Goal: Information Seeking & Learning: Compare options

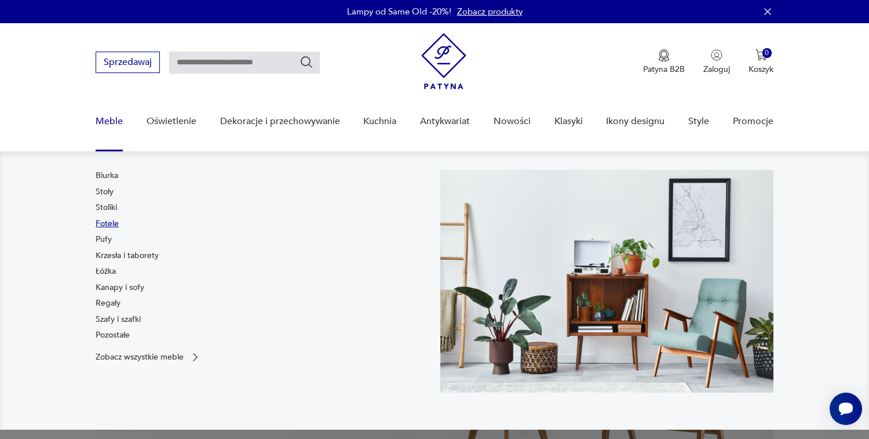
click at [115, 225] on link "Fotele" at bounding box center [107, 224] width 23 height 12
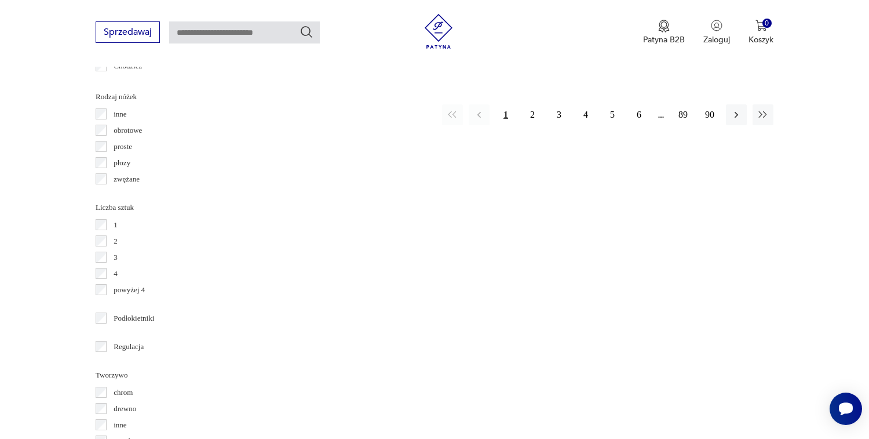
scroll to position [1469, 0]
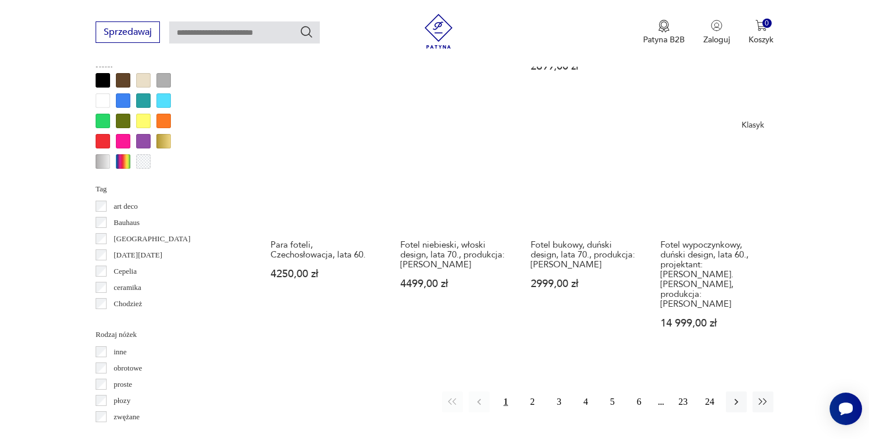
scroll to position [1265, 0]
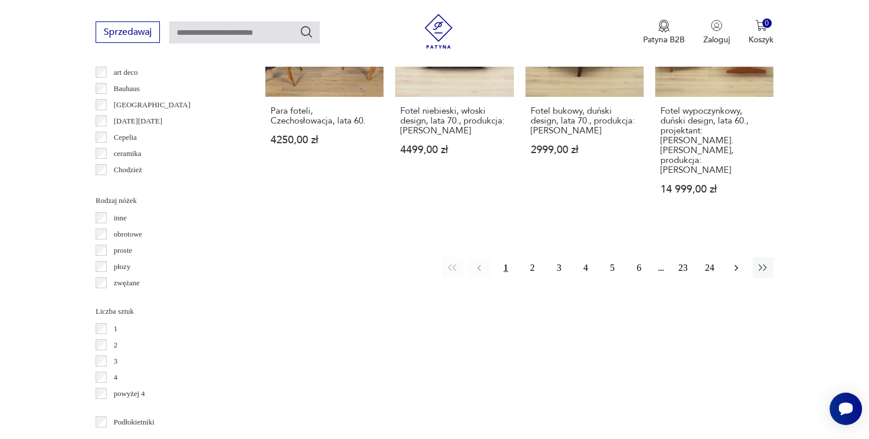
click at [738, 262] on icon "button" at bounding box center [737, 268] width 12 height 12
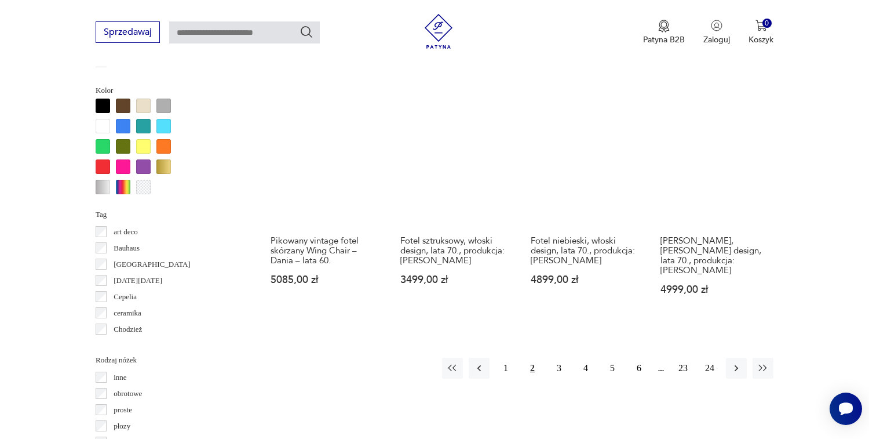
scroll to position [1108, 0]
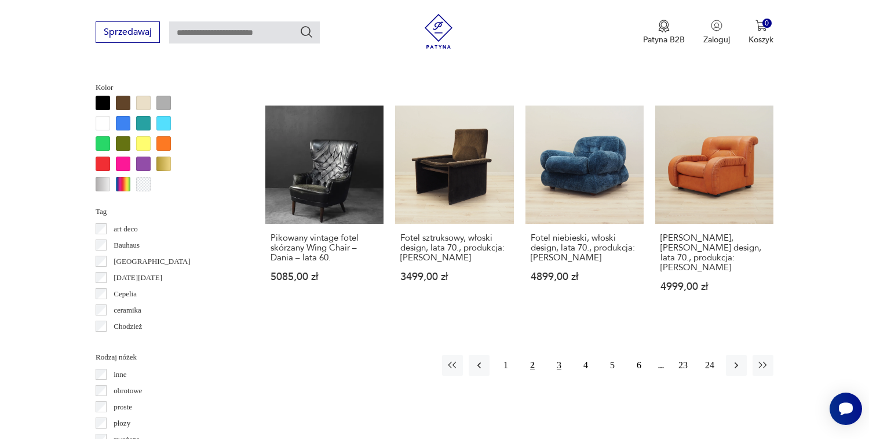
click at [563, 355] on button "3" at bounding box center [559, 365] width 21 height 21
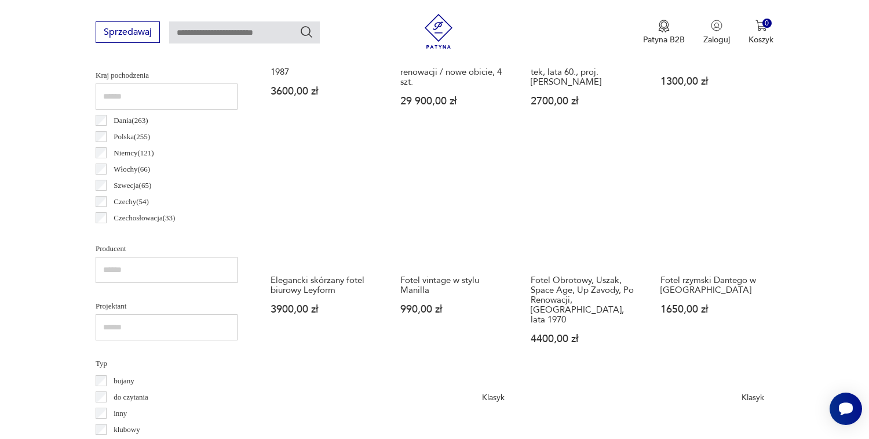
scroll to position [602, 0]
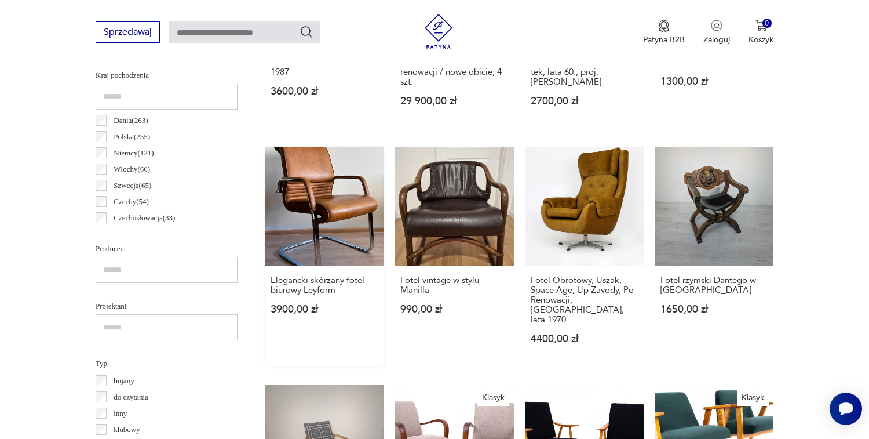
click at [292, 174] on link "Elegancki skórzany fotel biurowy Leyform 3900,00 zł" at bounding box center [324, 256] width 118 height 218
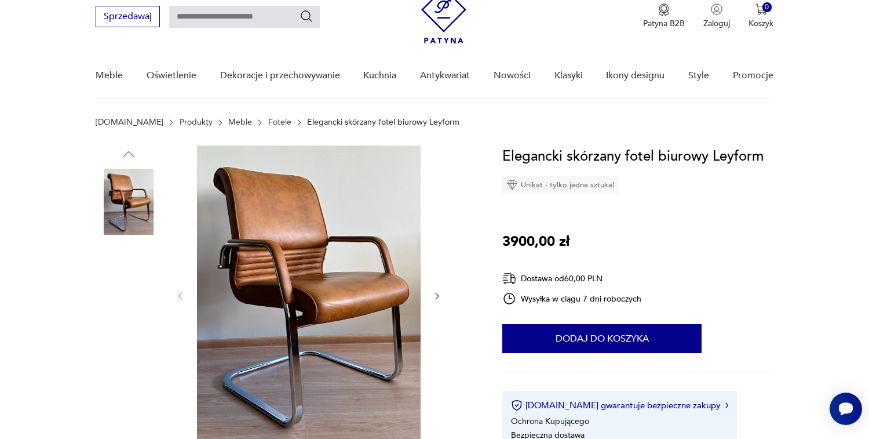
scroll to position [46, 0]
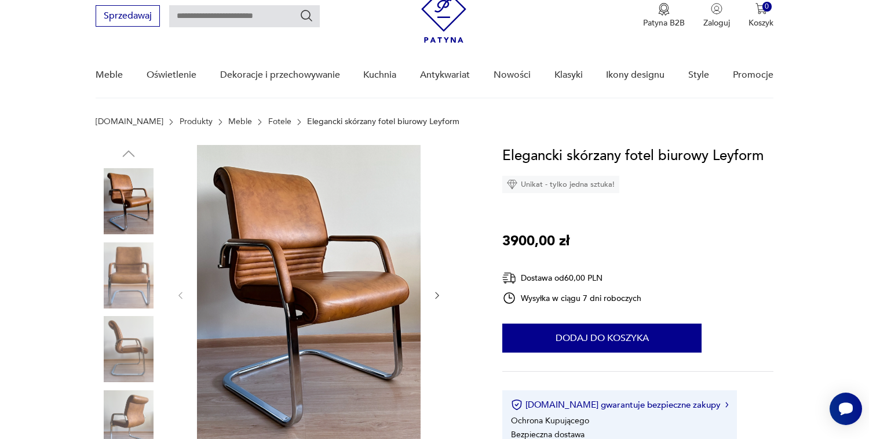
click at [128, 278] on img at bounding box center [129, 275] width 66 height 66
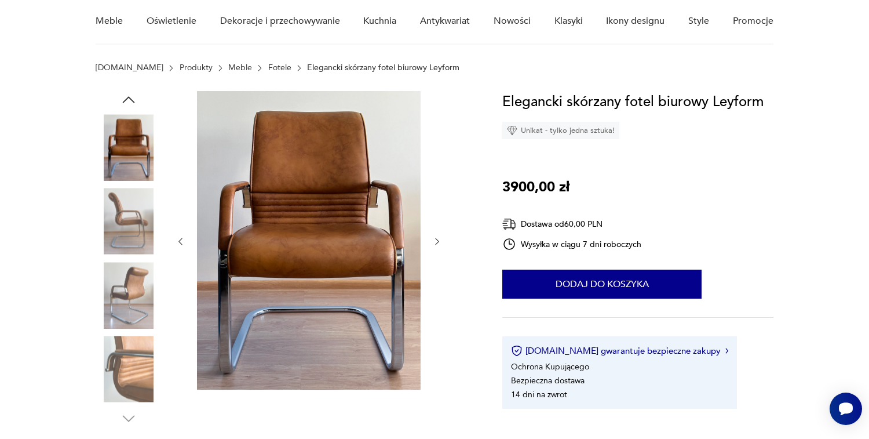
scroll to position [147, 0]
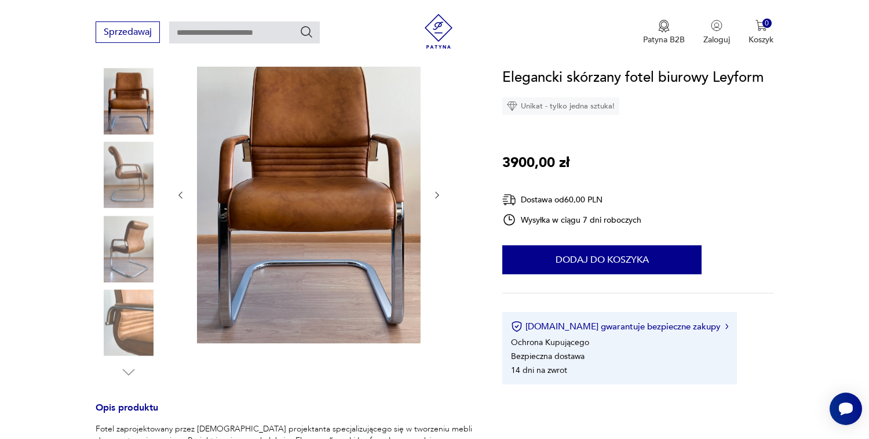
click at [118, 240] on img at bounding box center [129, 249] width 66 height 66
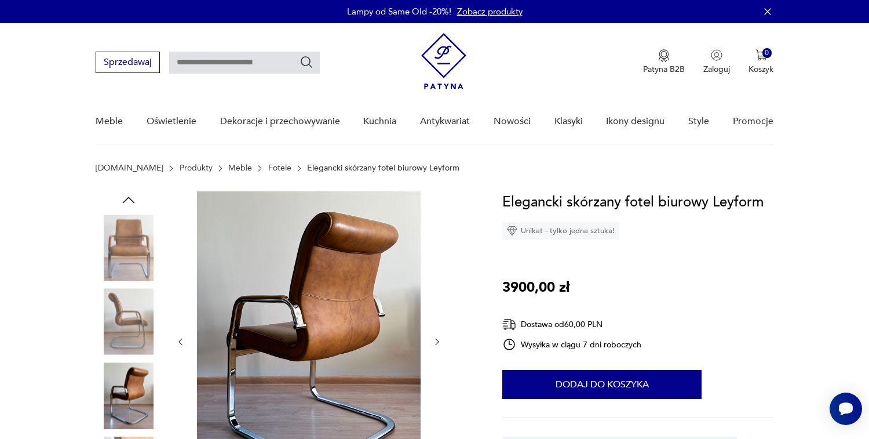
scroll to position [0, 0]
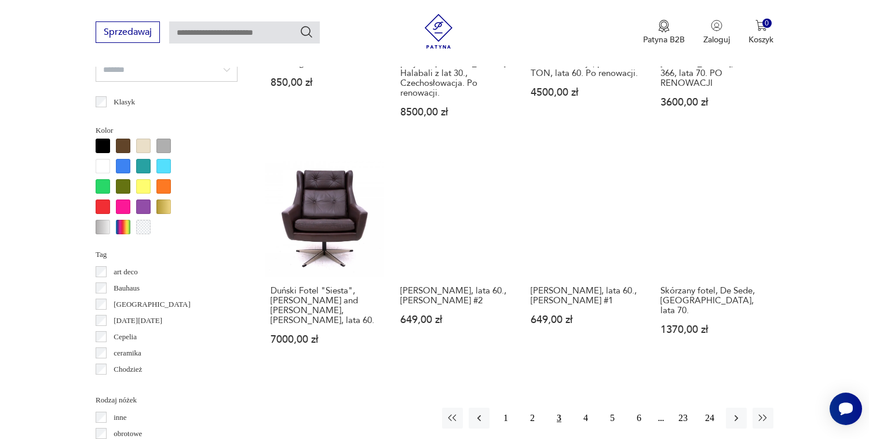
scroll to position [1107, 0]
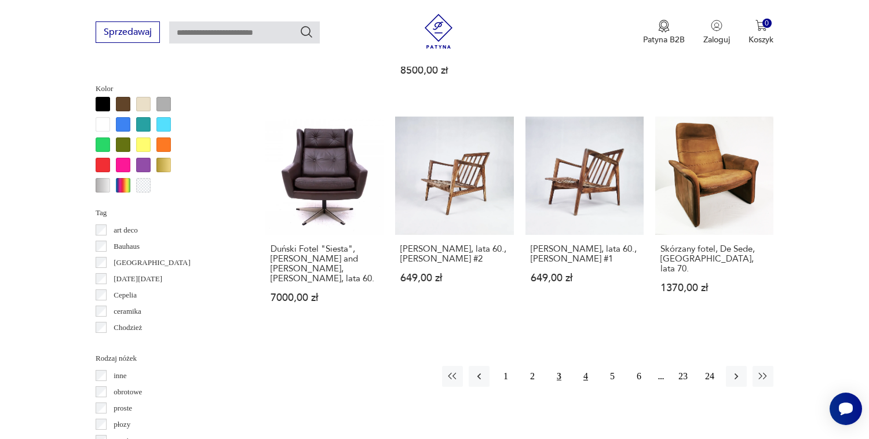
click at [586, 366] on button "4" at bounding box center [585, 376] width 21 height 21
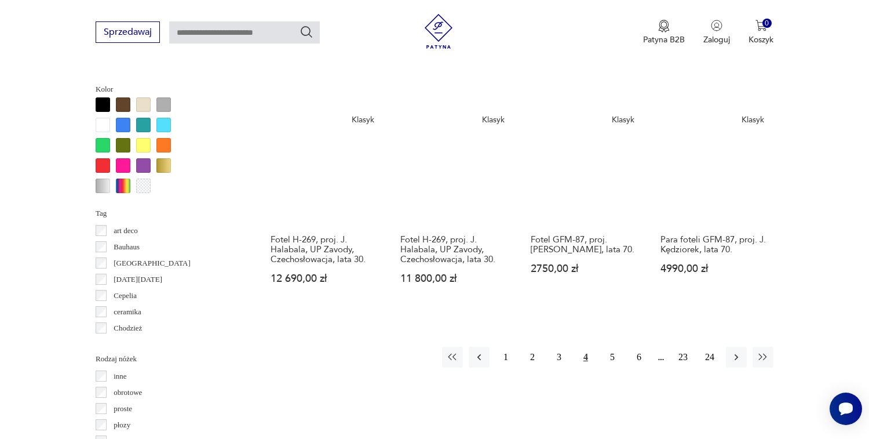
scroll to position [1101, 0]
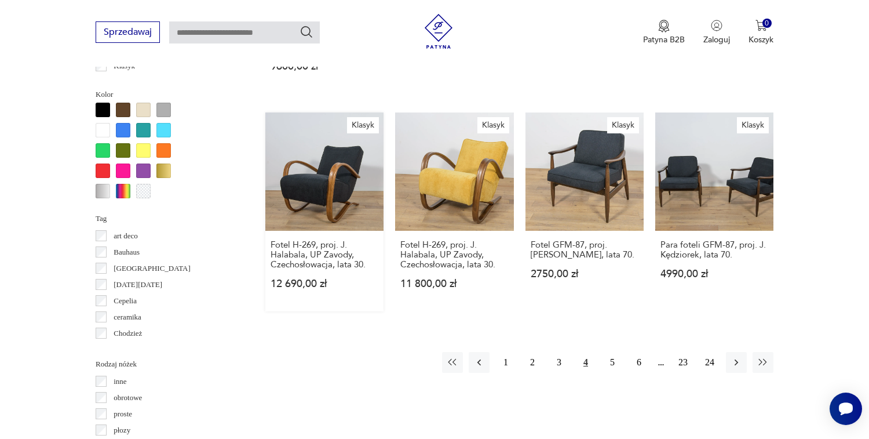
click at [295, 158] on link "Klasyk Fotel H-269, proj. J. Halabala, UP Zavody, Czechosłowacja, lata 30. 12 6…" at bounding box center [324, 211] width 118 height 199
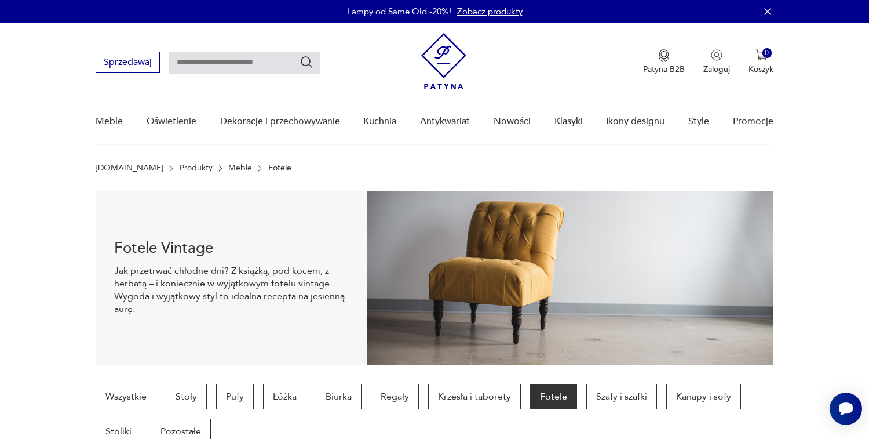
scroll to position [1101, 0]
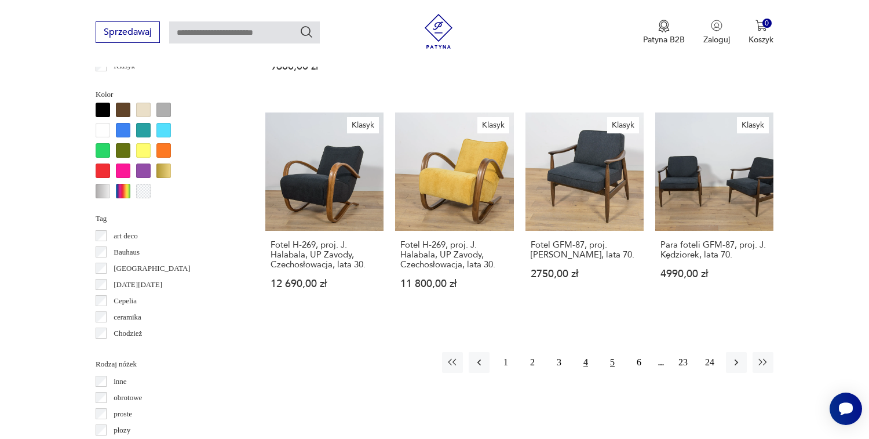
click at [614, 360] on button "5" at bounding box center [612, 362] width 21 height 21
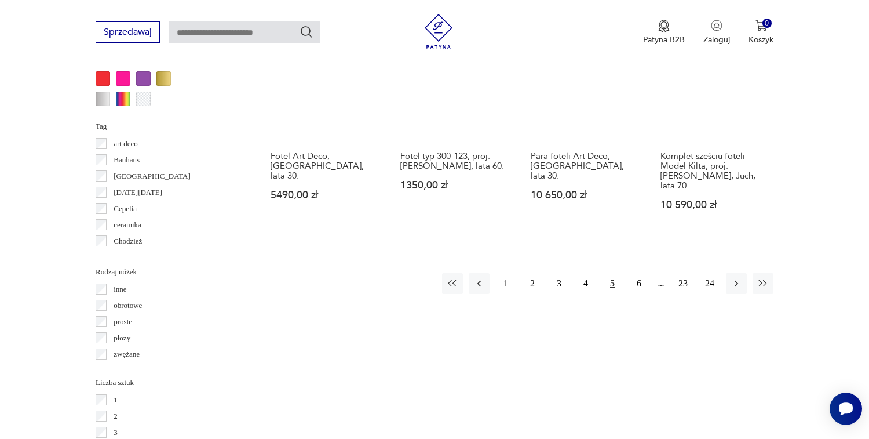
scroll to position [1181, 0]
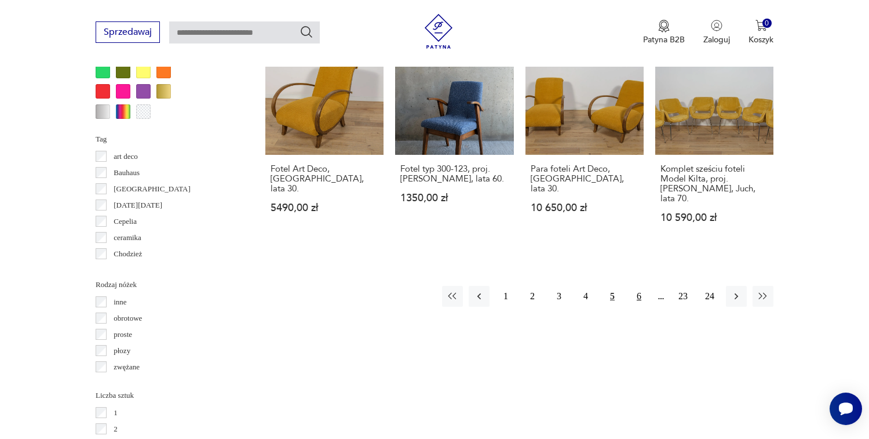
click at [642, 300] on button "6" at bounding box center [639, 296] width 21 height 21
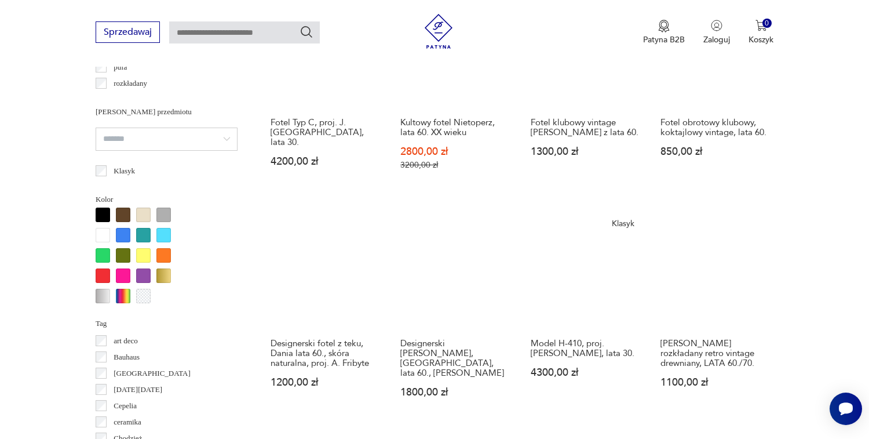
scroll to position [1054, 0]
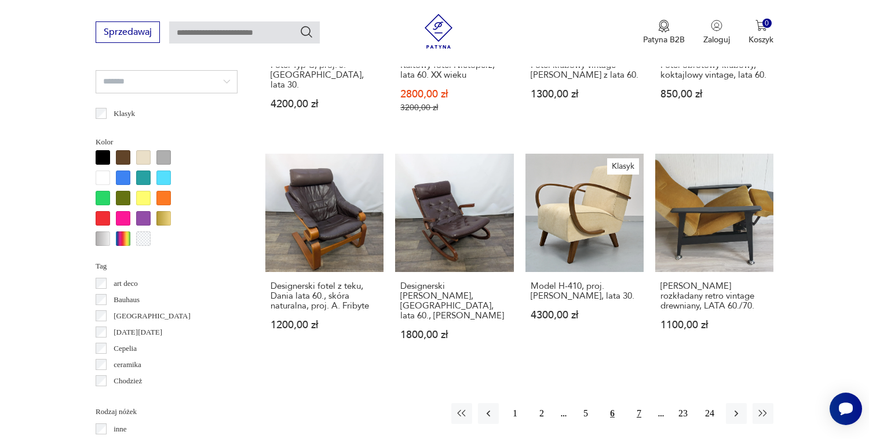
click at [639, 412] on button "7" at bounding box center [639, 413] width 21 height 21
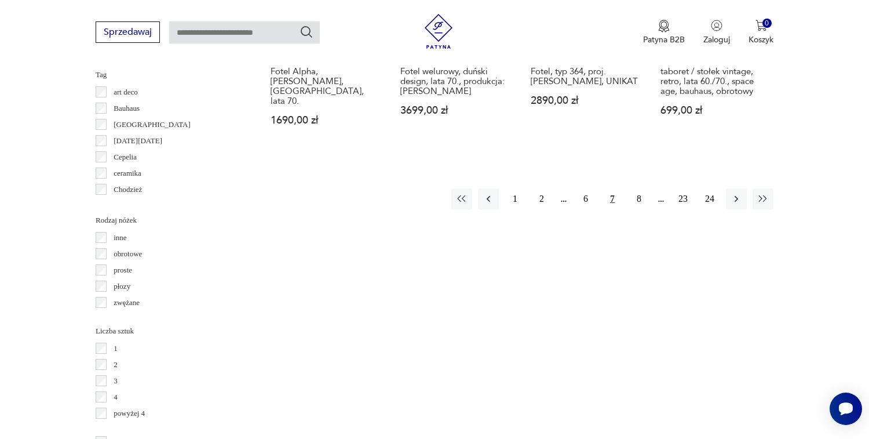
scroll to position [1270, 0]
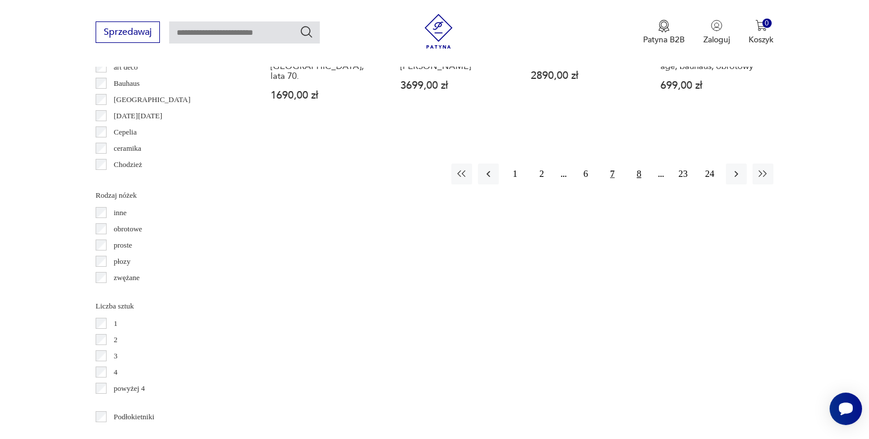
click at [638, 184] on button "8" at bounding box center [639, 173] width 21 height 21
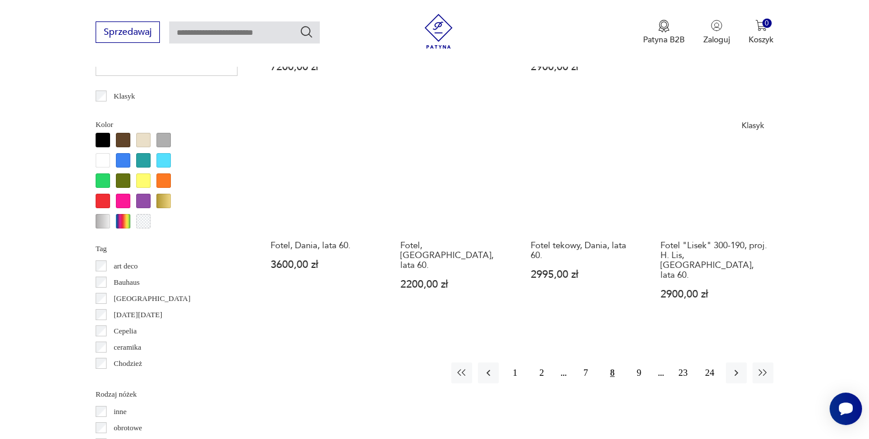
scroll to position [1175, 0]
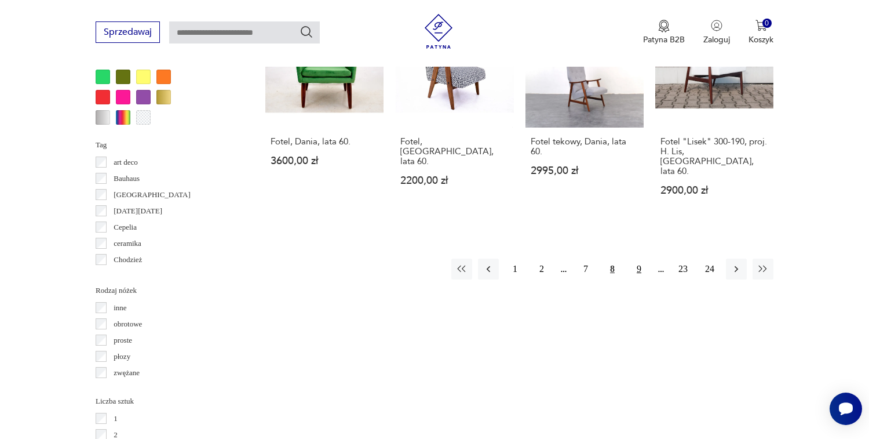
click at [639, 258] on button "9" at bounding box center [639, 268] width 21 height 21
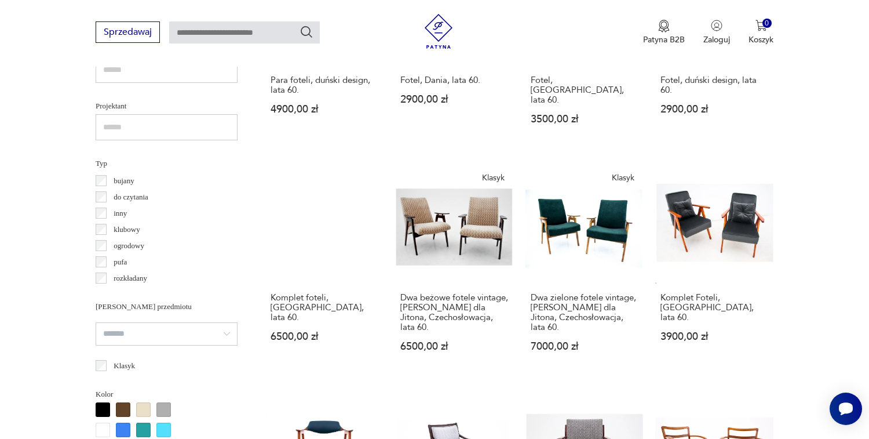
scroll to position [1037, 0]
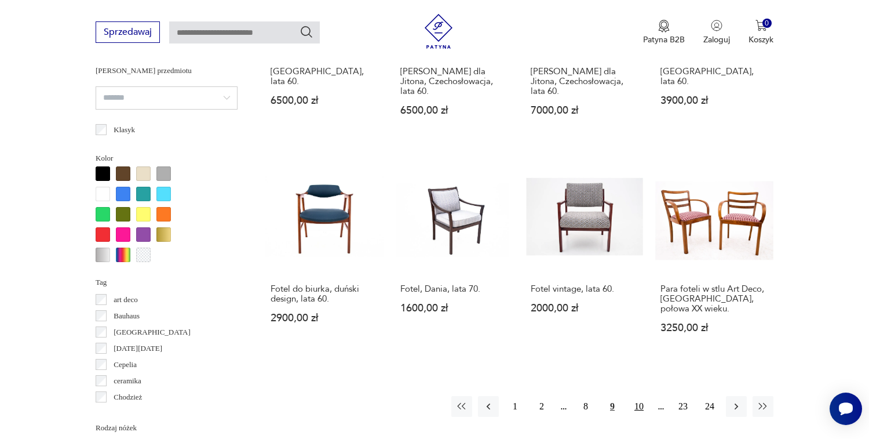
click at [641, 396] on button "10" at bounding box center [639, 406] width 21 height 21
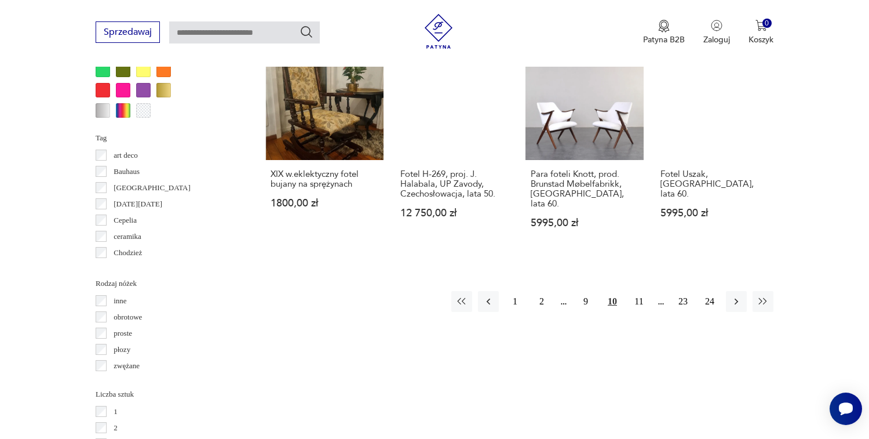
scroll to position [1257, 0]
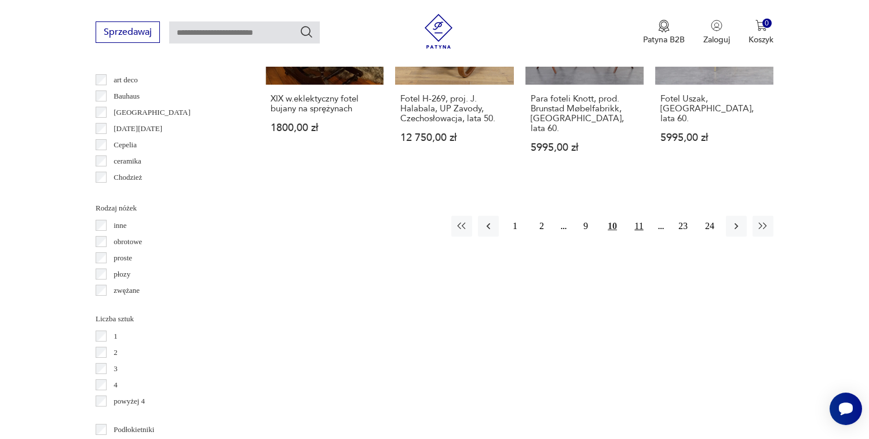
click at [637, 220] on button "11" at bounding box center [639, 226] width 21 height 21
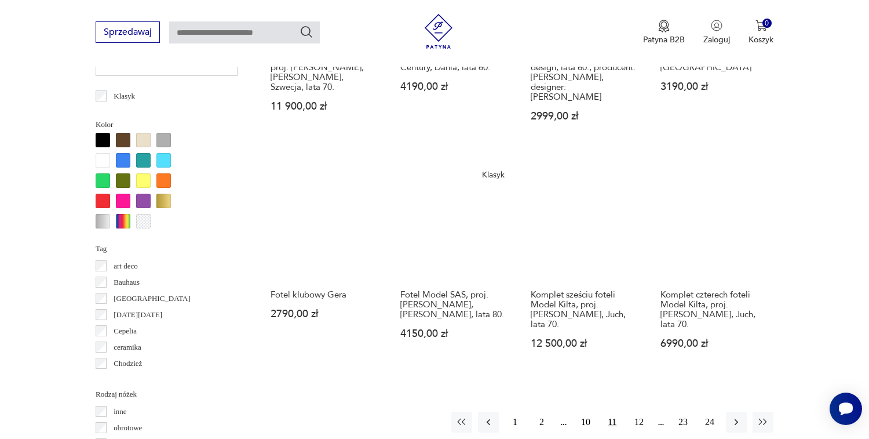
scroll to position [1103, 0]
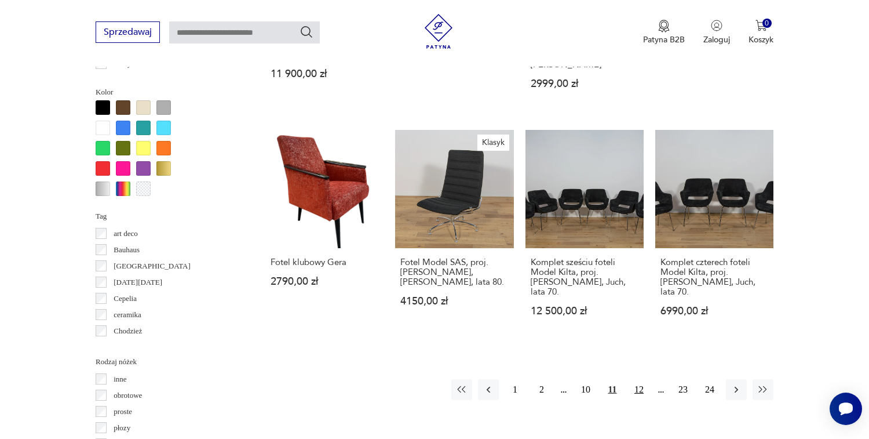
click at [640, 379] on button "12" at bounding box center [639, 389] width 21 height 21
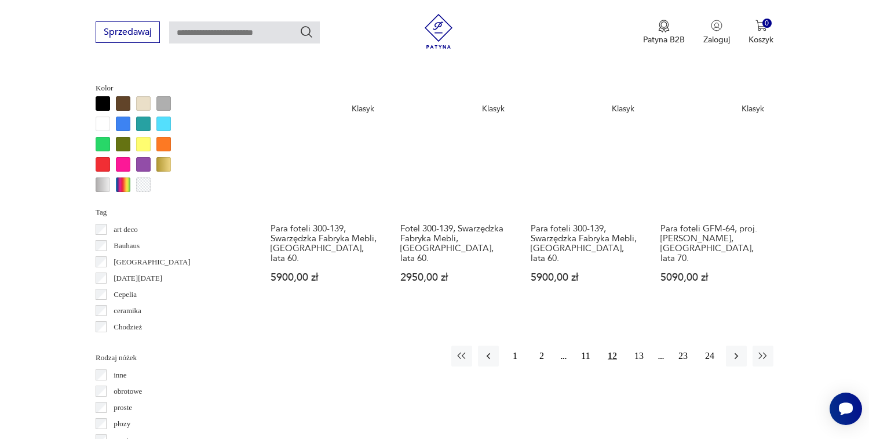
scroll to position [1114, 0]
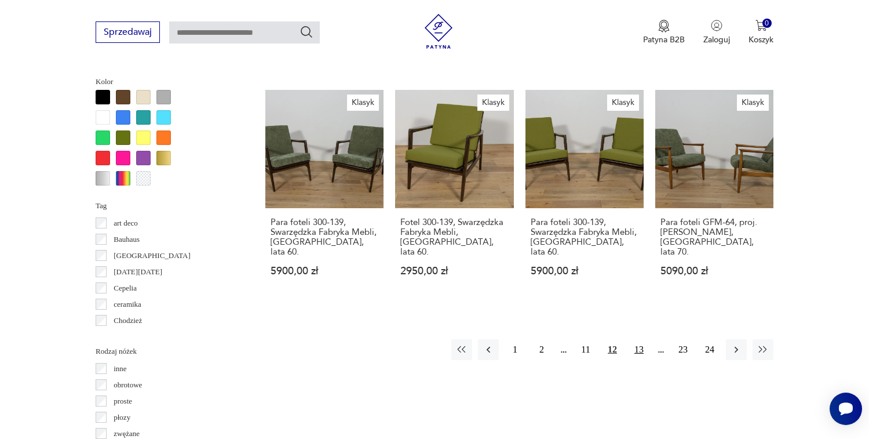
click at [637, 339] on button "13" at bounding box center [639, 349] width 21 height 21
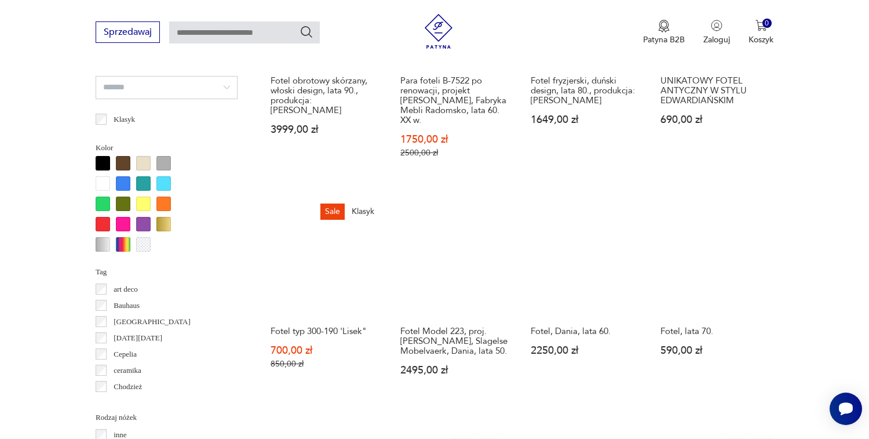
scroll to position [1225, 0]
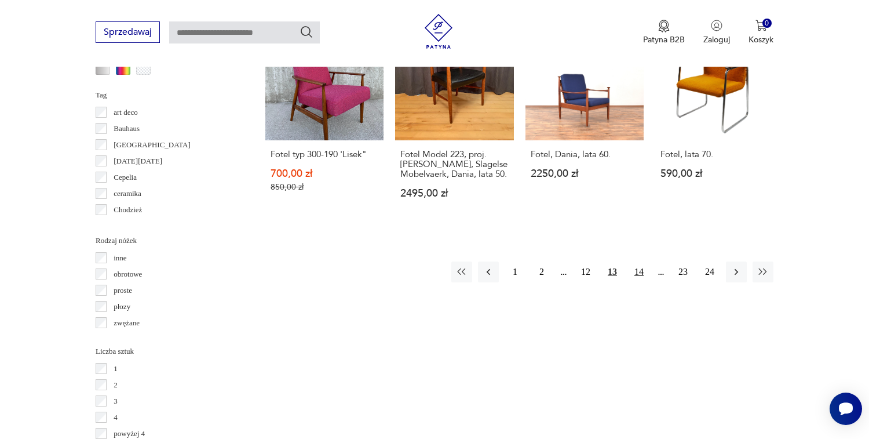
click at [637, 261] on button "14" at bounding box center [639, 271] width 21 height 21
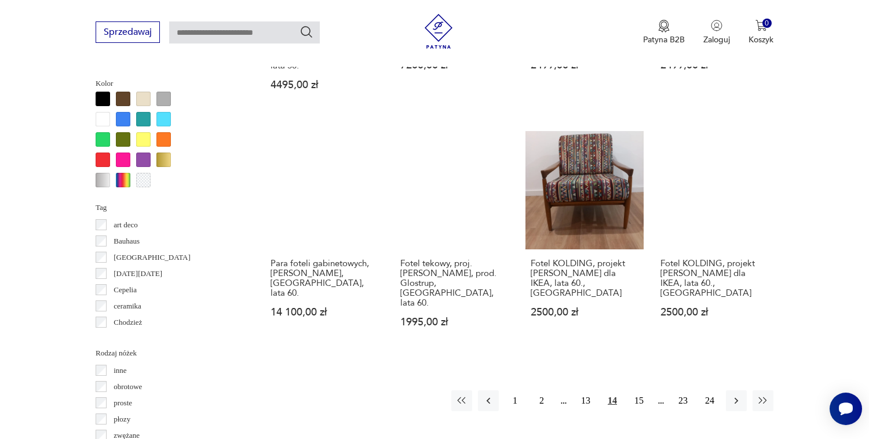
scroll to position [1152, 0]
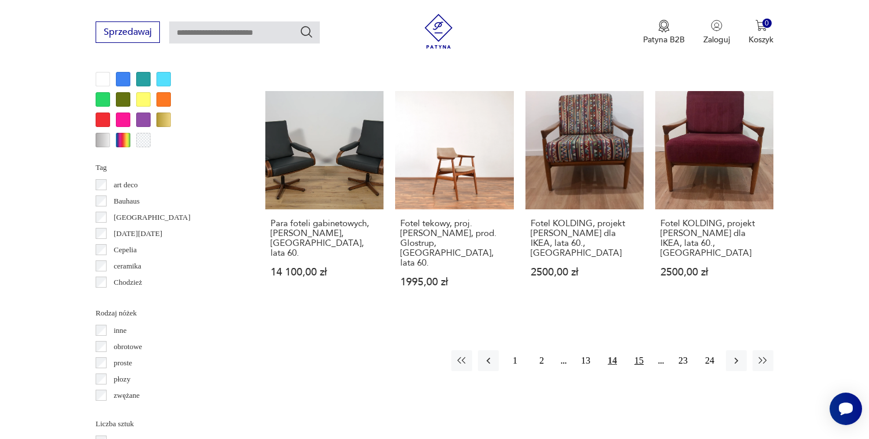
click at [640, 350] on button "15" at bounding box center [639, 360] width 21 height 21
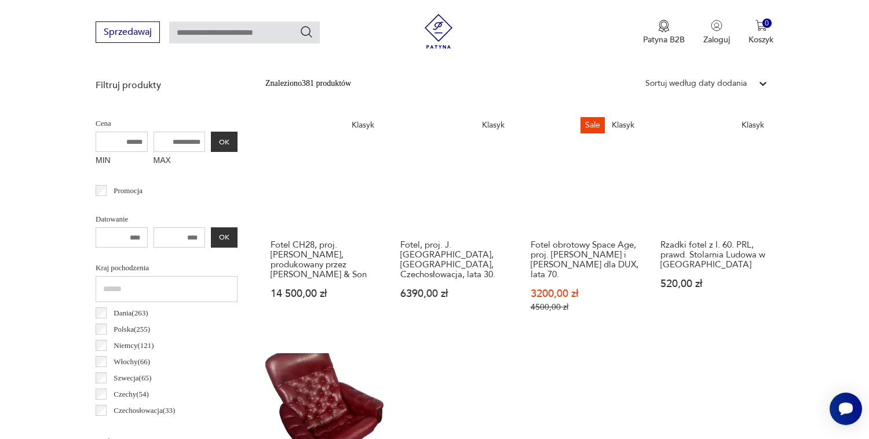
scroll to position [402, 0]
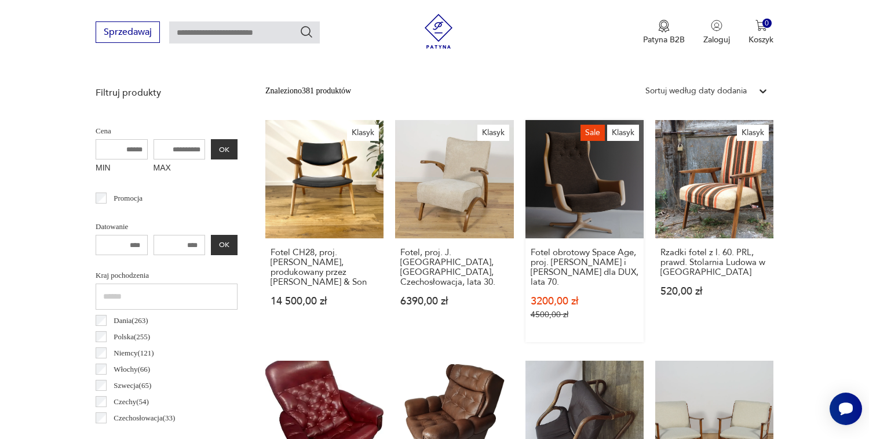
click at [577, 180] on link "Sale Klasyk Fotel obrotowy Space Age, proj. Alf Svensson i Yngve Sandström dla …" at bounding box center [585, 231] width 118 height 222
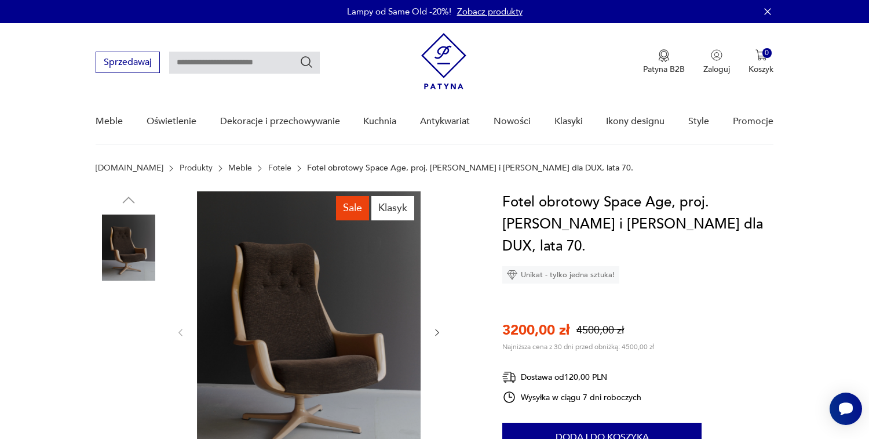
click at [122, 336] on img at bounding box center [129, 322] width 66 height 66
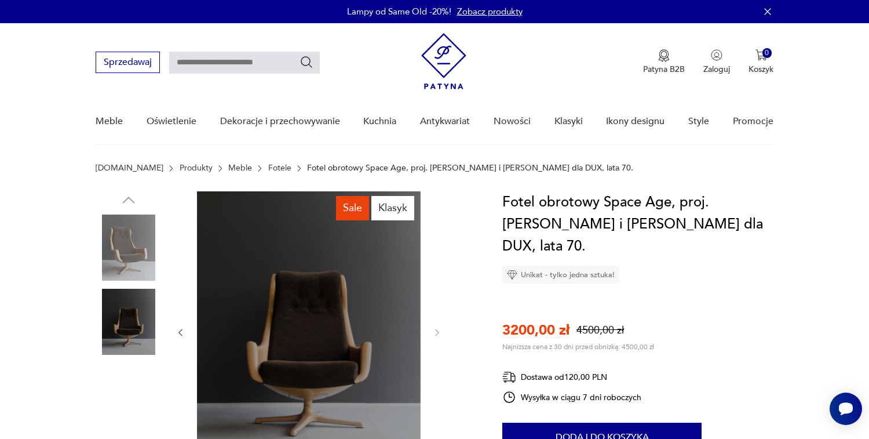
click at [127, 269] on img at bounding box center [129, 247] width 66 height 66
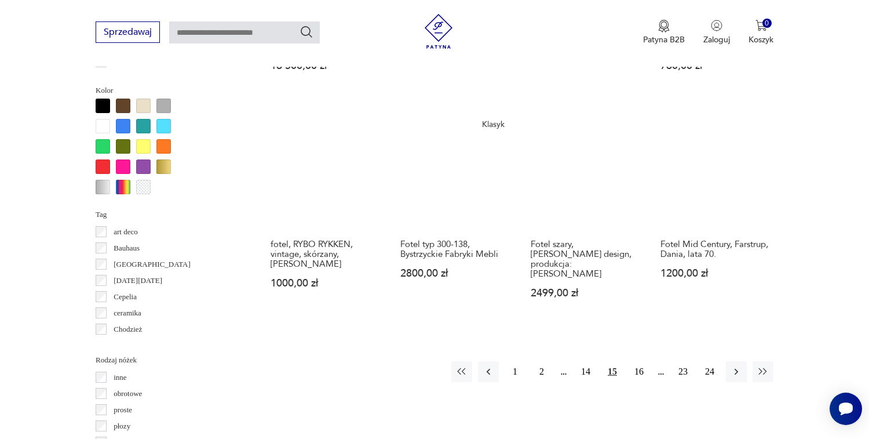
scroll to position [1150, 0]
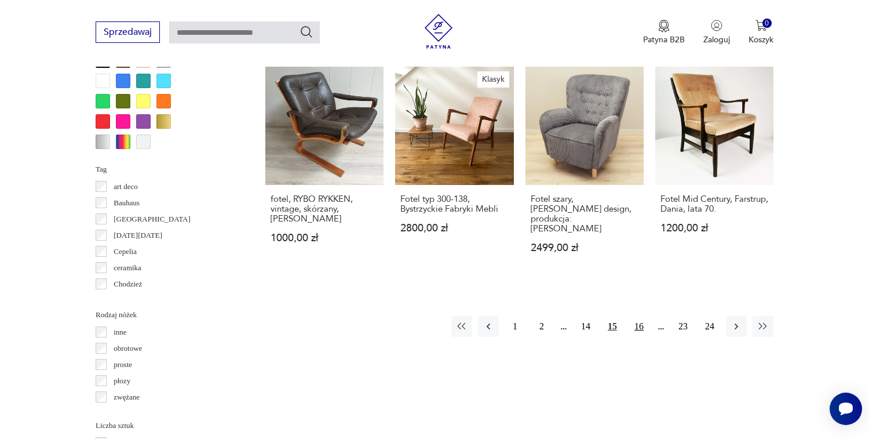
click at [641, 317] on button "16" at bounding box center [639, 326] width 21 height 21
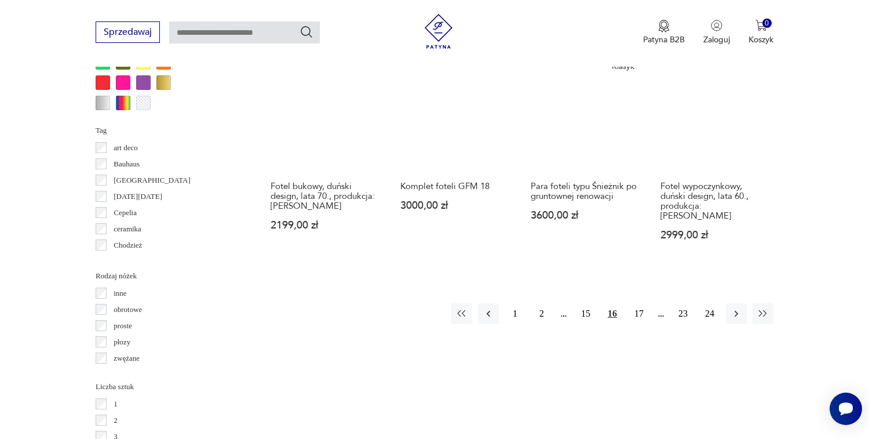
scroll to position [1216, 0]
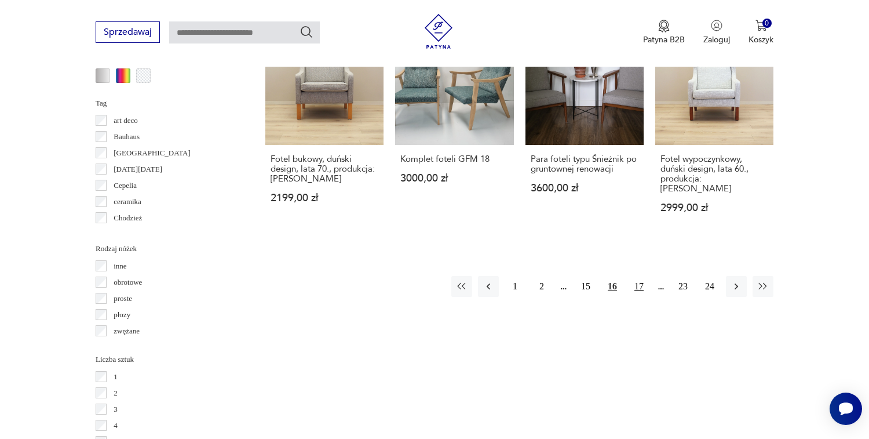
click at [636, 276] on button "17" at bounding box center [639, 286] width 21 height 21
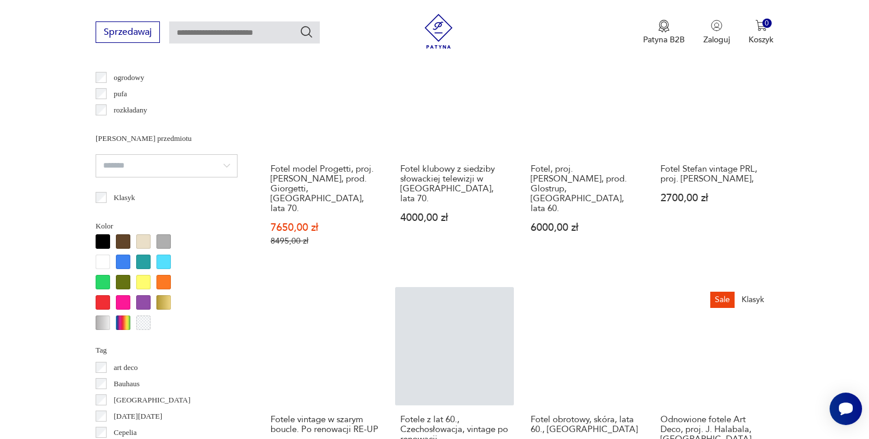
scroll to position [1252, 0]
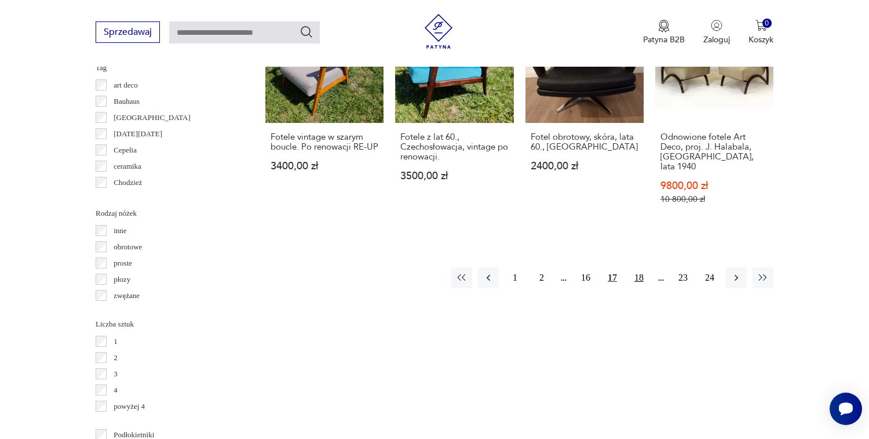
click at [640, 267] on button "18" at bounding box center [639, 277] width 21 height 21
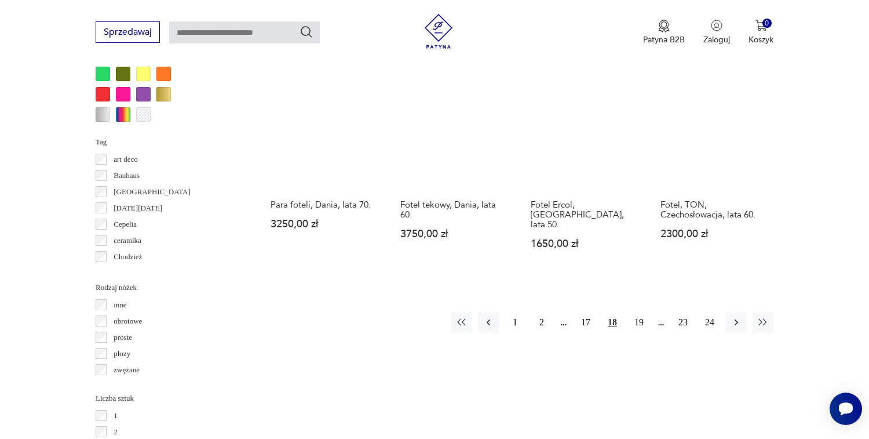
scroll to position [1233, 0]
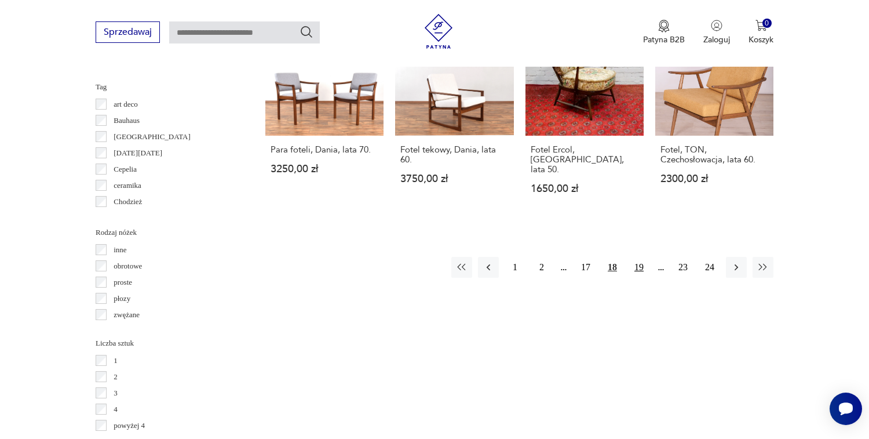
click at [640, 259] on button "19" at bounding box center [639, 267] width 21 height 21
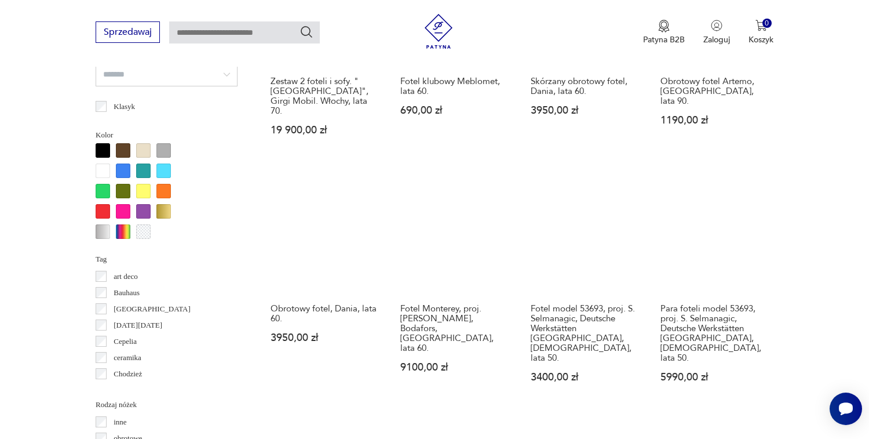
scroll to position [1090, 0]
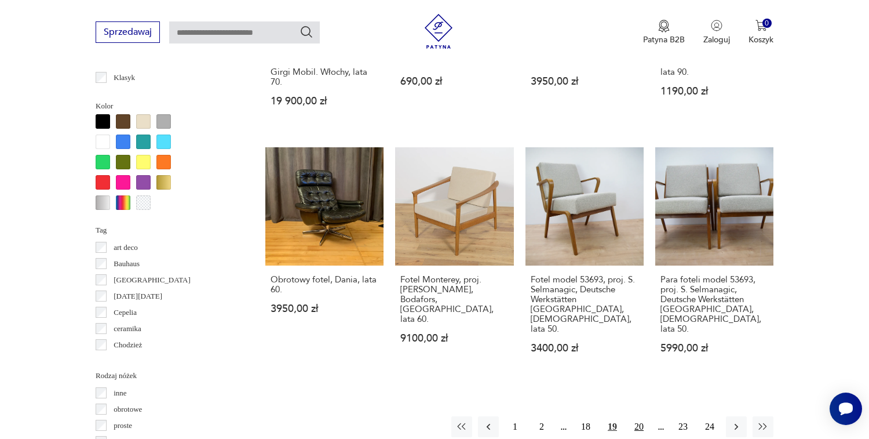
click at [636, 416] on button "20" at bounding box center [639, 426] width 21 height 21
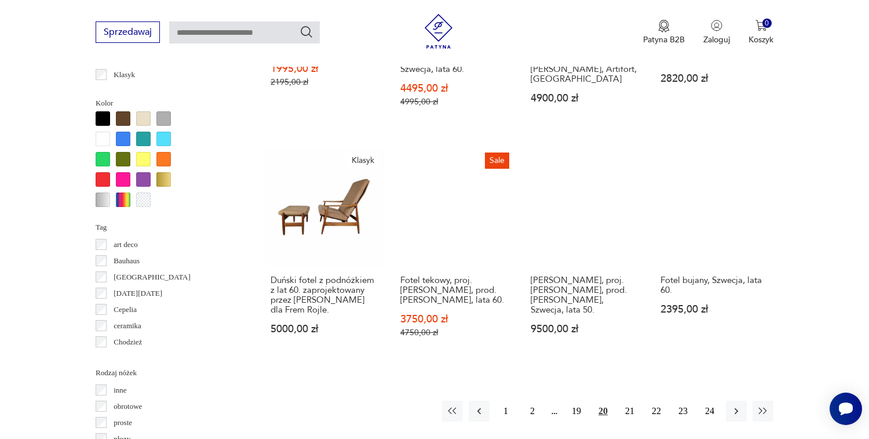
scroll to position [1131, 0]
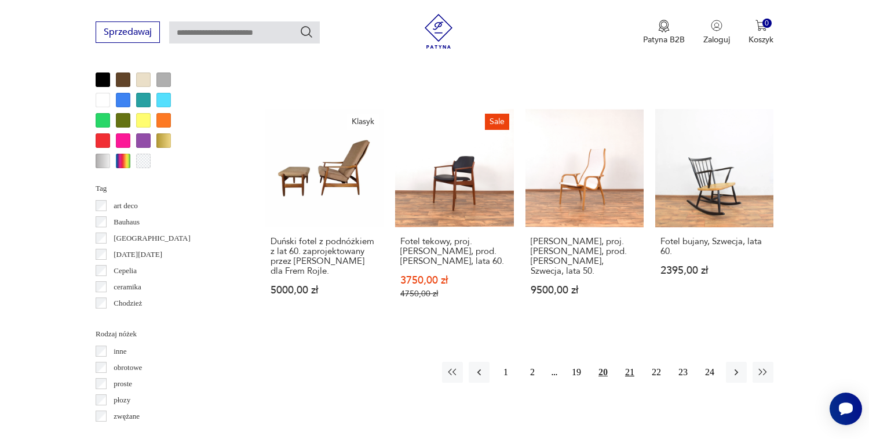
click at [626, 362] on button "21" at bounding box center [630, 372] width 21 height 21
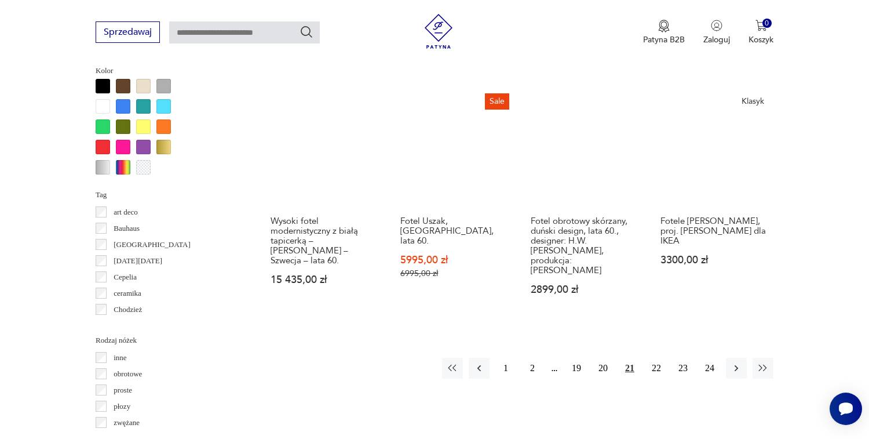
scroll to position [1214, 0]
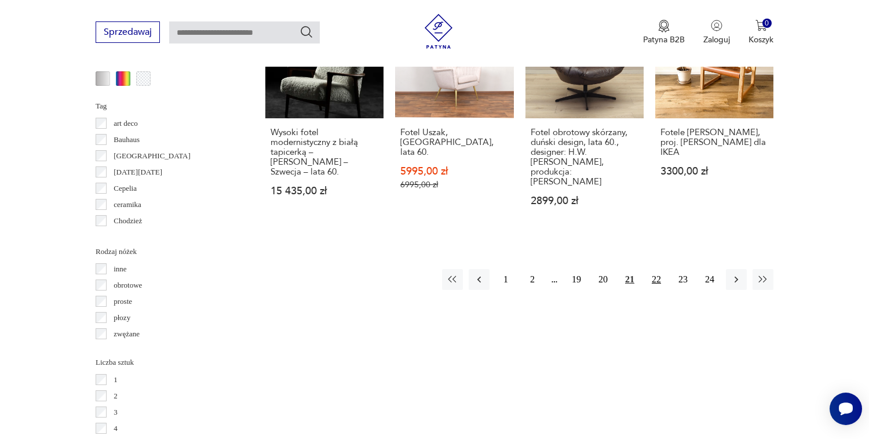
click at [657, 269] on button "22" at bounding box center [656, 279] width 21 height 21
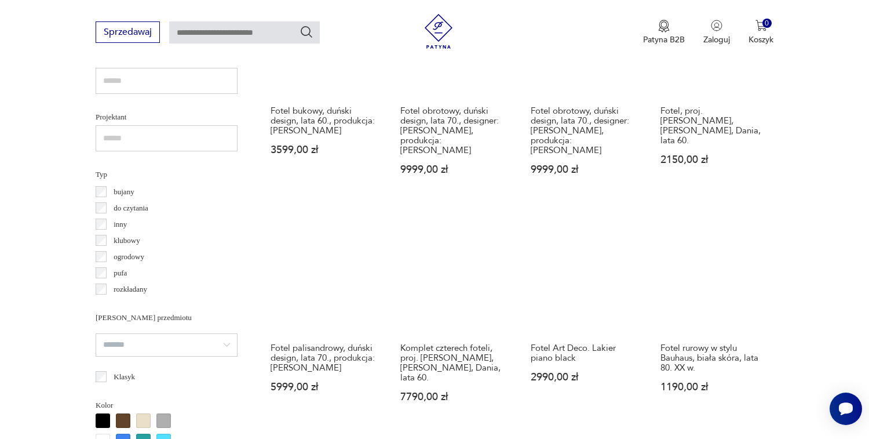
scroll to position [1050, 0]
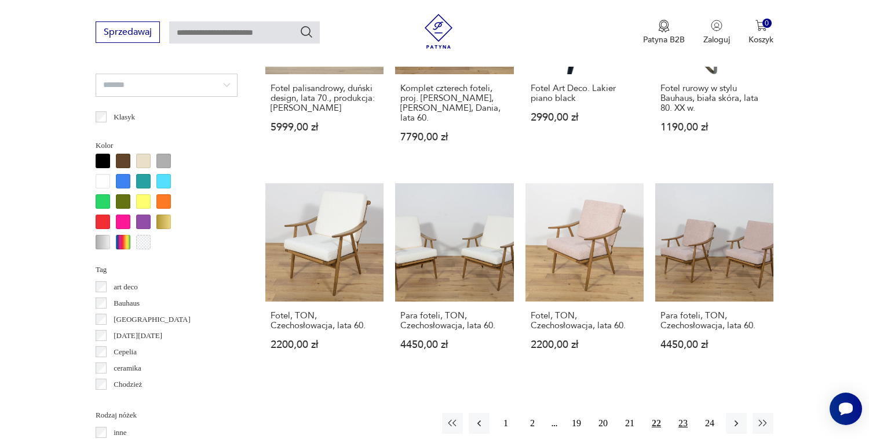
click at [684, 414] on button "23" at bounding box center [683, 423] width 21 height 21
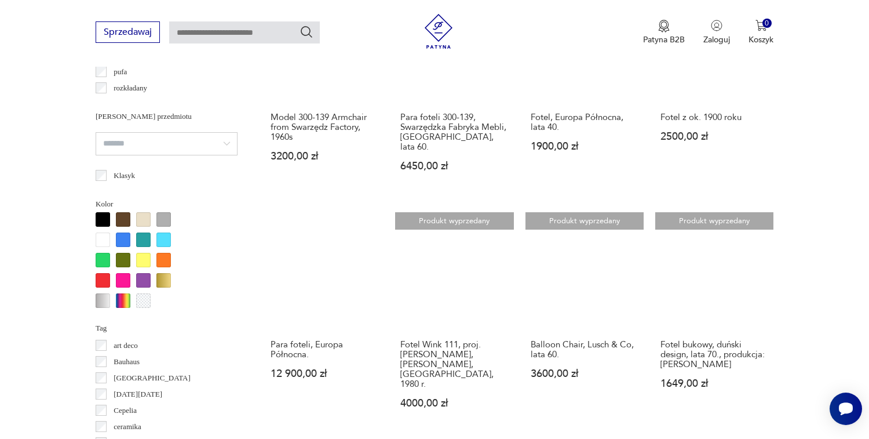
scroll to position [1106, 0]
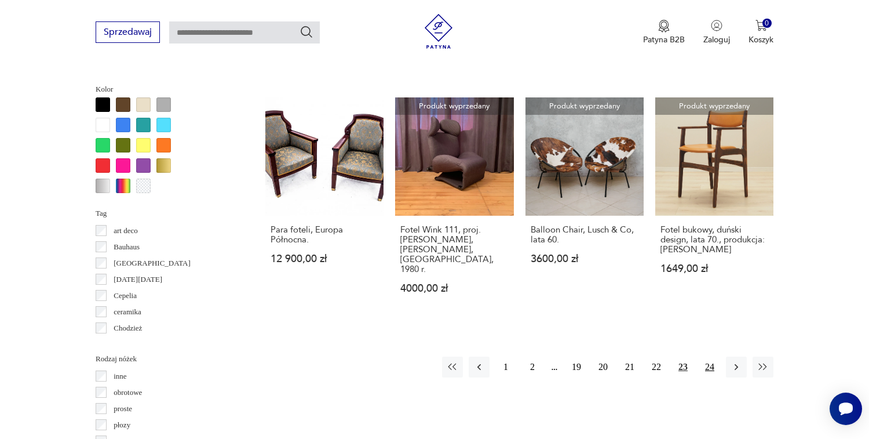
click at [709, 356] on button "24" at bounding box center [709, 366] width 21 height 21
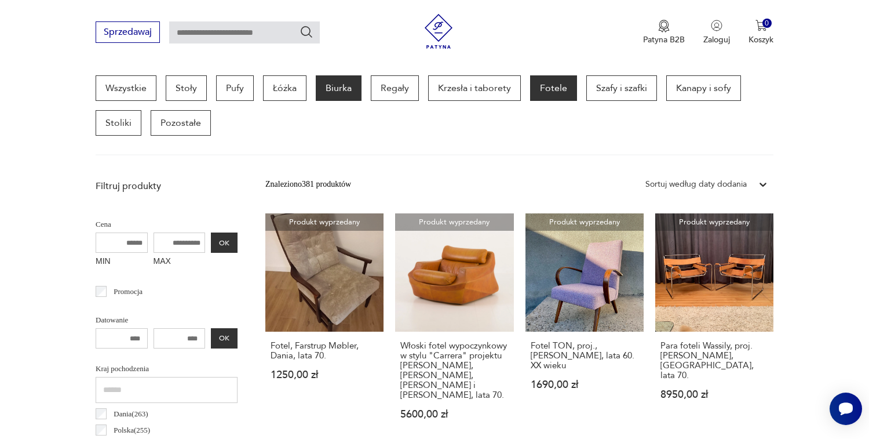
click at [323, 93] on p "Biurka" at bounding box center [339, 87] width 46 height 25
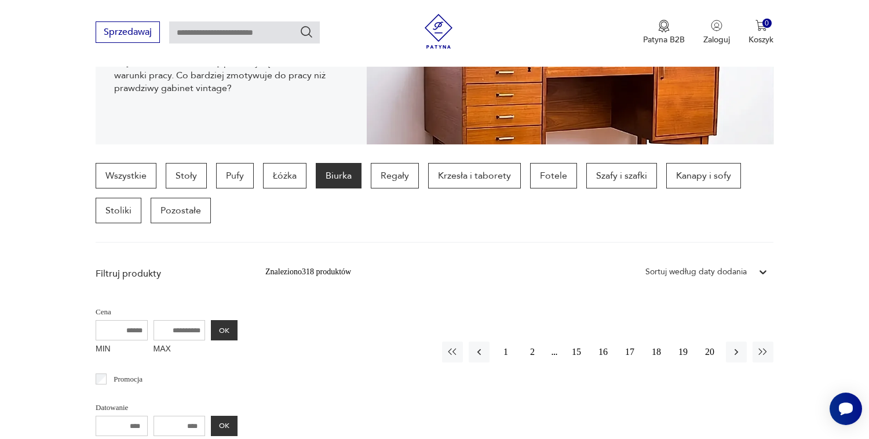
scroll to position [165, 0]
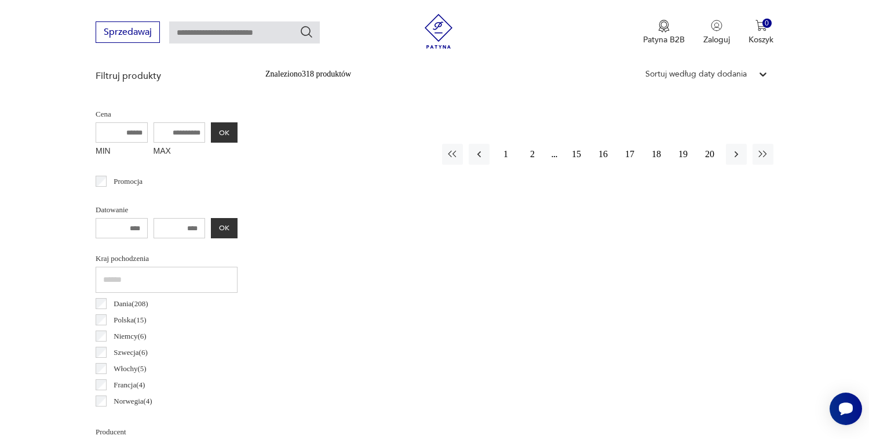
scroll to position [299, 0]
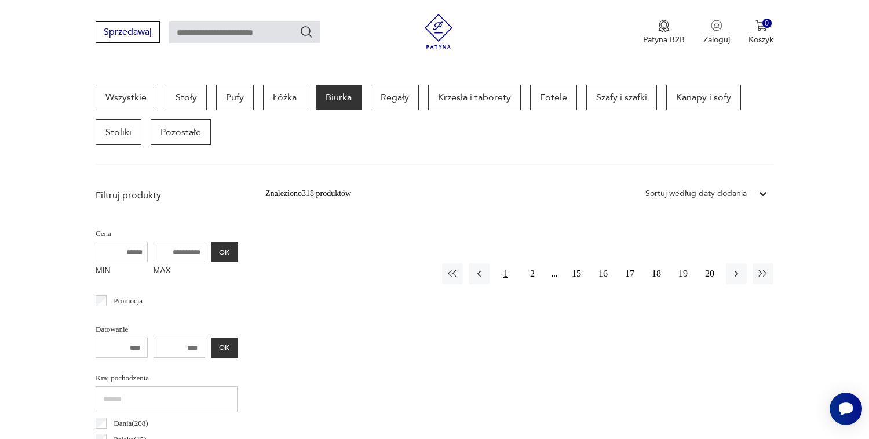
click at [508, 274] on button "1" at bounding box center [506, 273] width 21 height 21
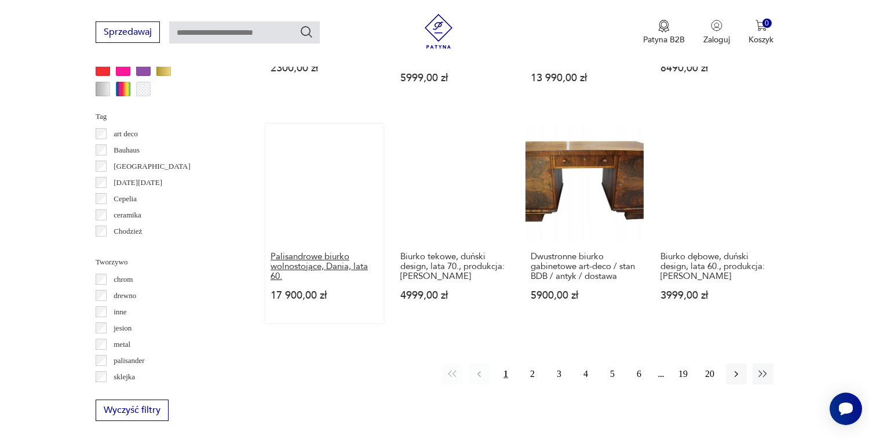
scroll to position [1083, 0]
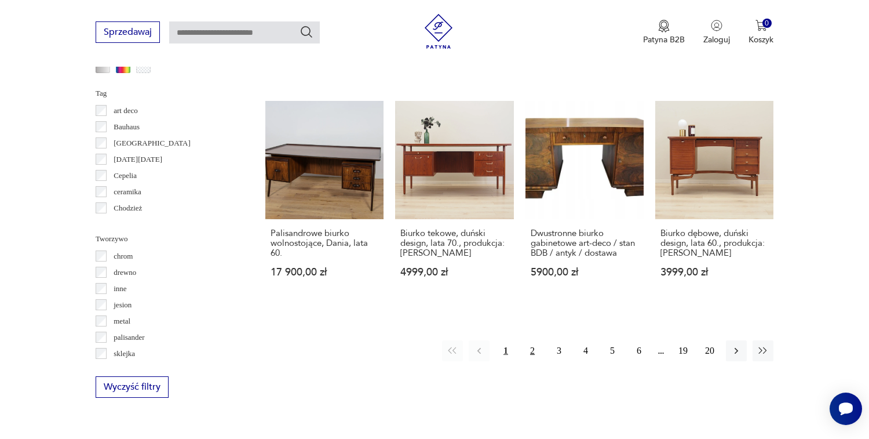
click at [531, 361] on button "2" at bounding box center [532, 350] width 21 height 21
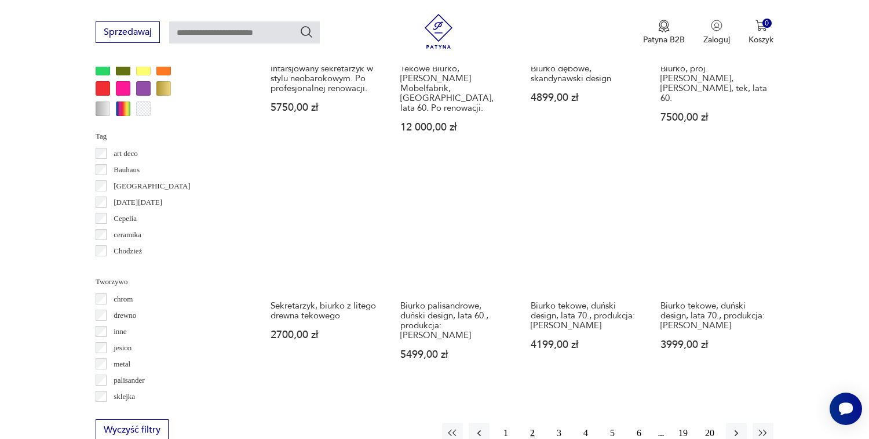
scroll to position [1122, 0]
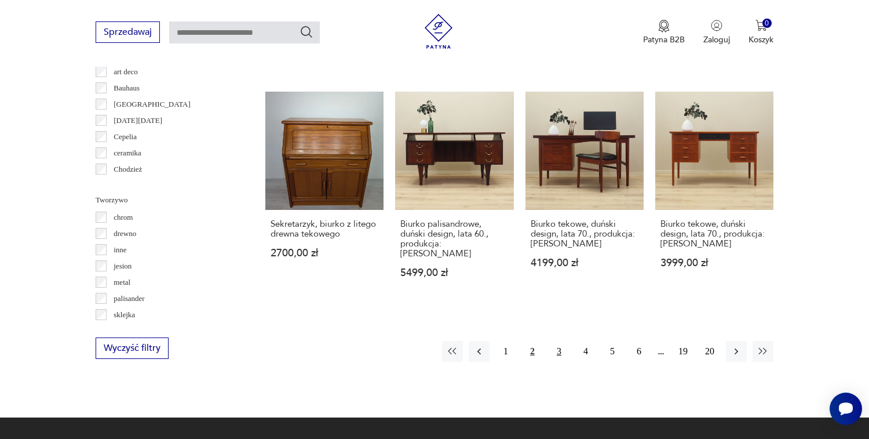
click at [559, 346] on button "3" at bounding box center [559, 351] width 21 height 21
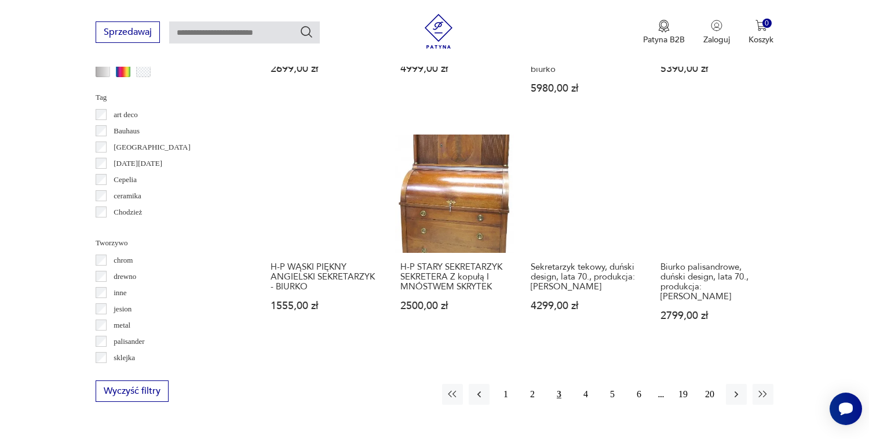
scroll to position [1240, 0]
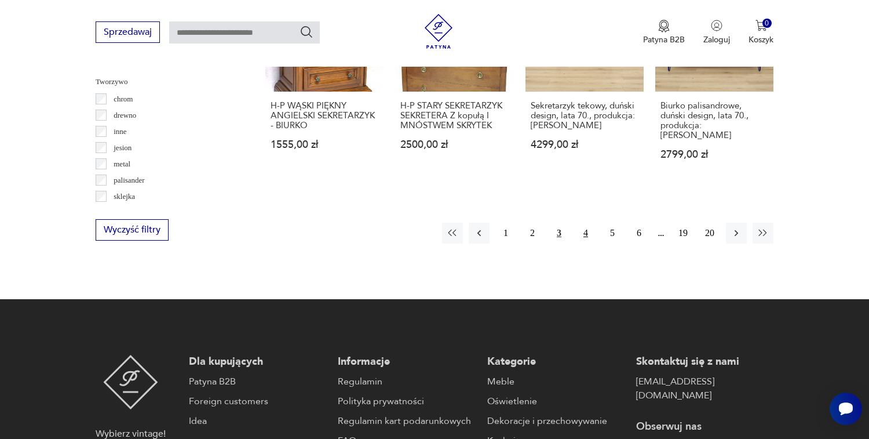
click at [580, 228] on button "4" at bounding box center [585, 233] width 21 height 21
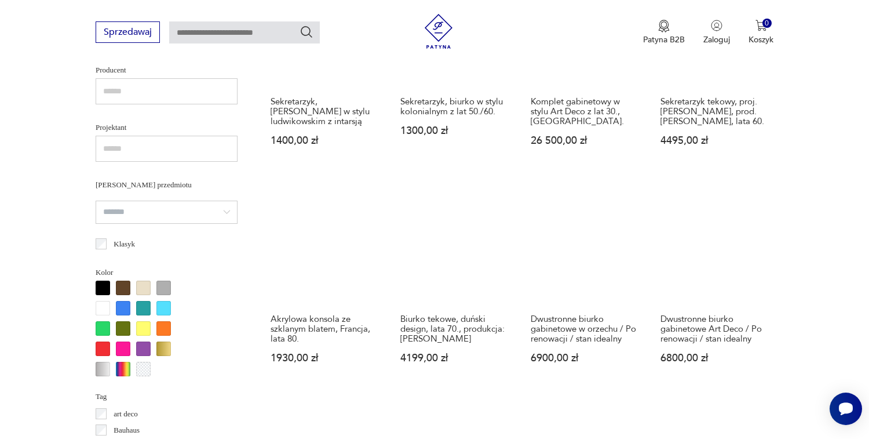
scroll to position [855, 0]
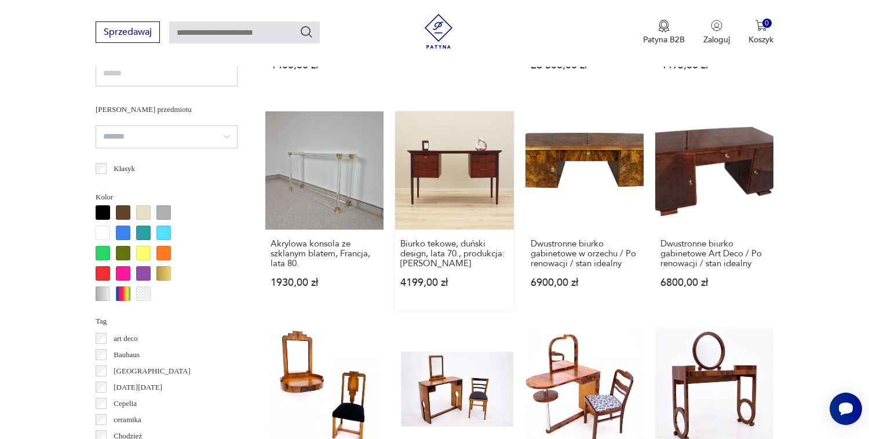
click at [432, 210] on link "Biurko tekowe, duński design, lata 70., produkcja: [PERSON_NAME] 4199,00 zł" at bounding box center [454, 210] width 118 height 199
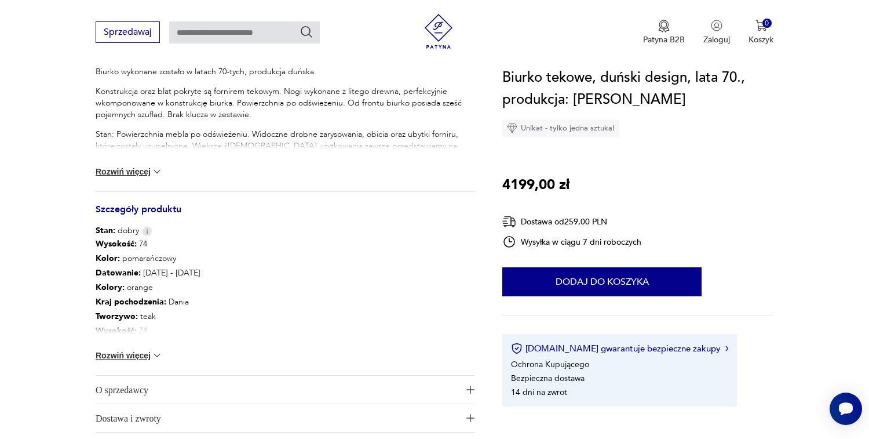
scroll to position [529, 0]
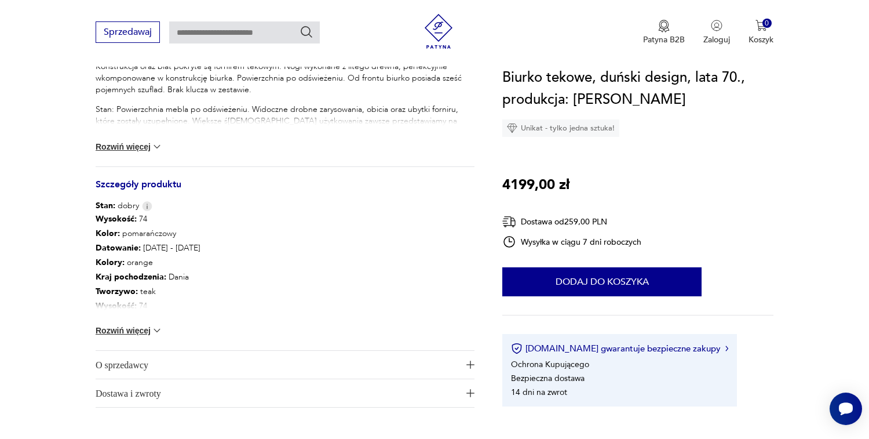
click at [108, 330] on button "Rozwiń więcej" at bounding box center [129, 331] width 67 height 12
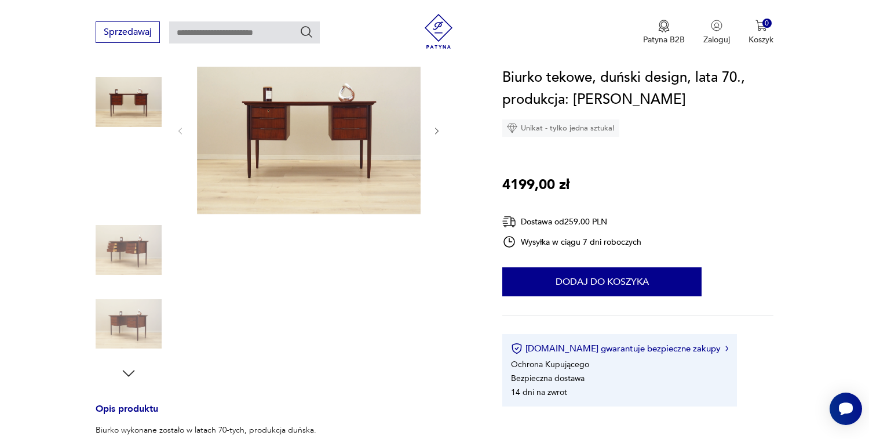
scroll to position [75, 0]
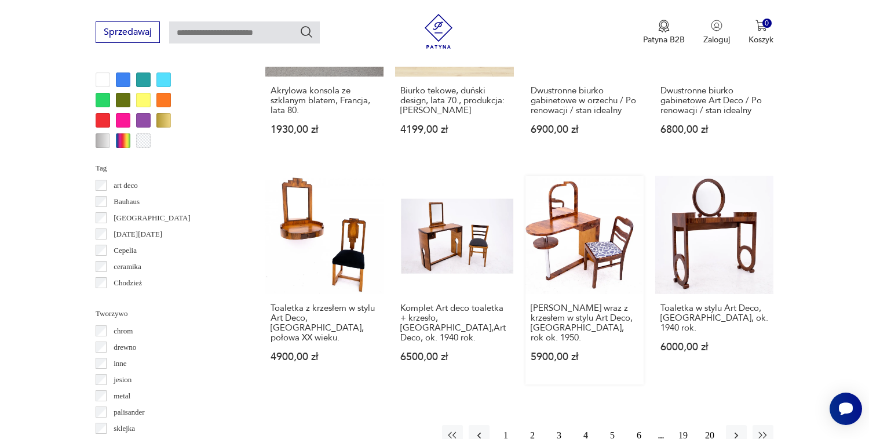
scroll to position [1234, 0]
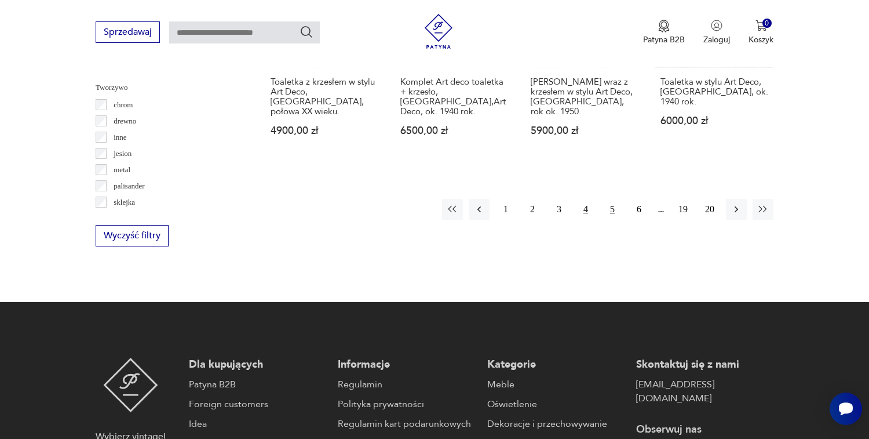
click at [612, 220] on button "5" at bounding box center [612, 209] width 21 height 21
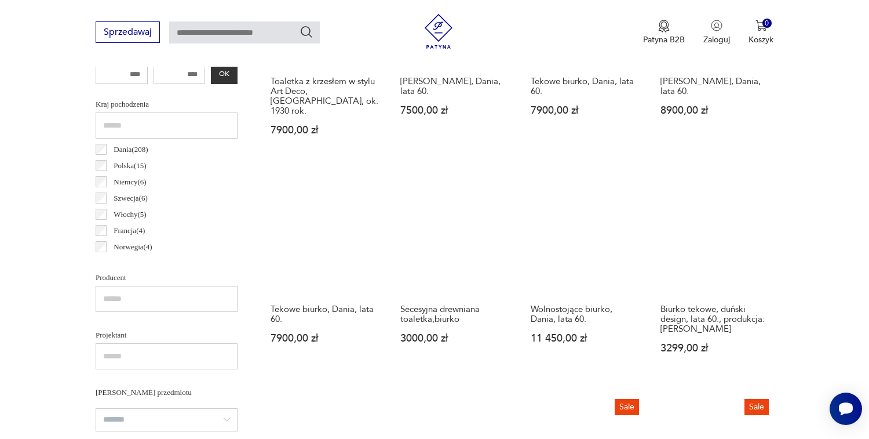
scroll to position [610, 0]
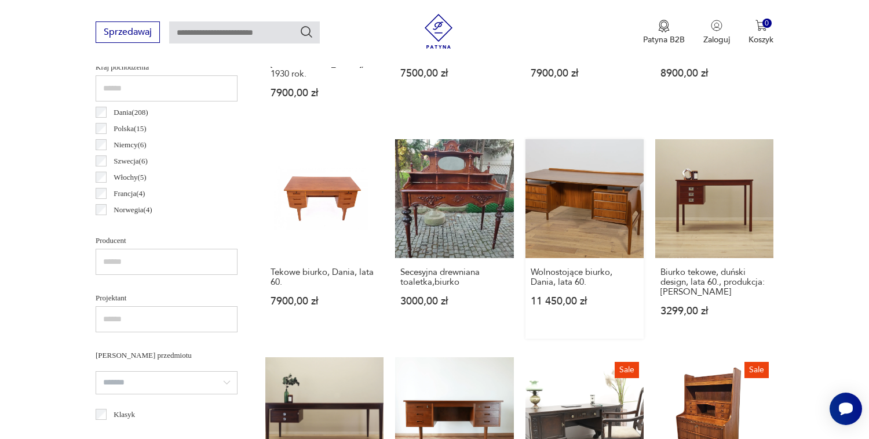
click at [552, 221] on link "Wolnostojące biurko, Dania, lata 60. 11 450,00 zł" at bounding box center [585, 238] width 118 height 199
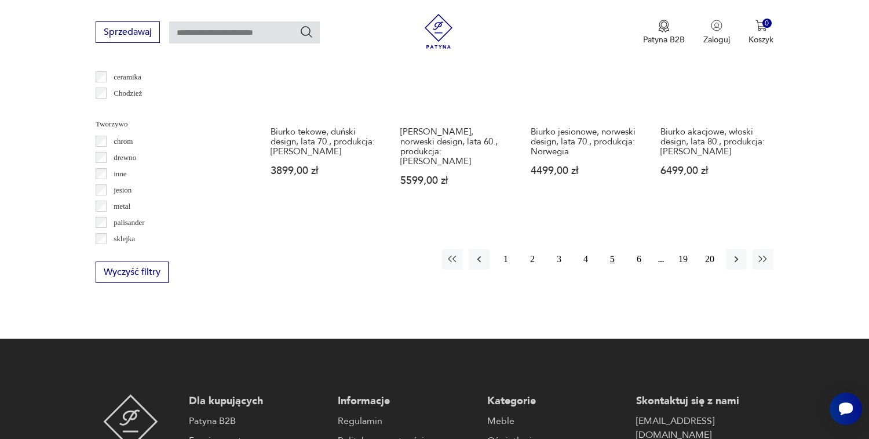
scroll to position [1222, 0]
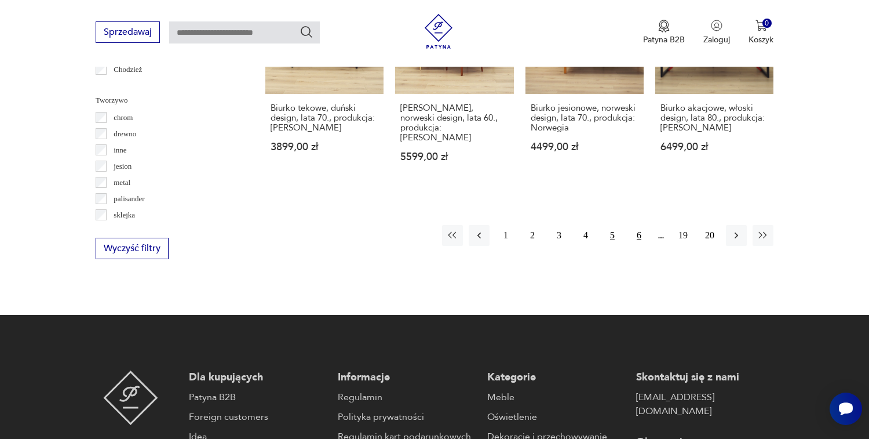
click at [635, 239] on button "6" at bounding box center [639, 235] width 21 height 21
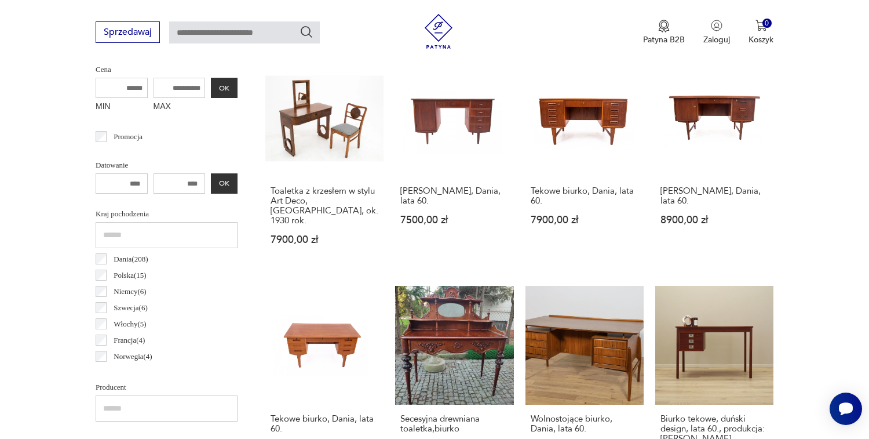
scroll to position [308, 0]
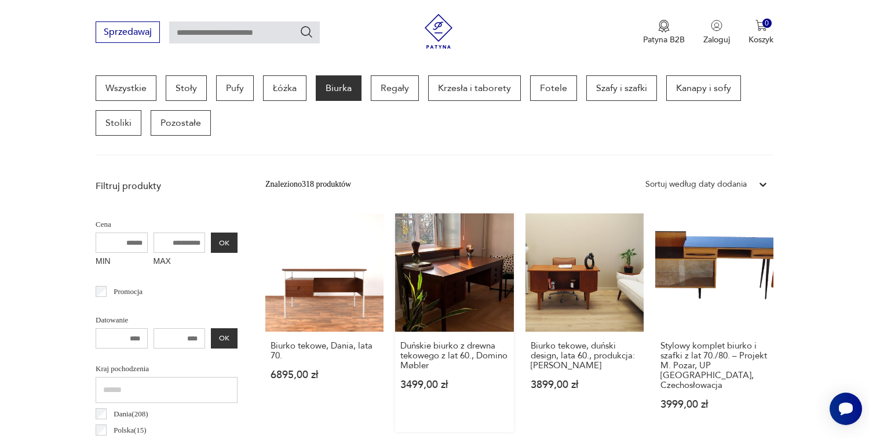
click at [463, 298] on link "Duńskie biurko z drewna tekowego z lat 60., Domino Møbler 3499,00 zł" at bounding box center [454, 322] width 118 height 218
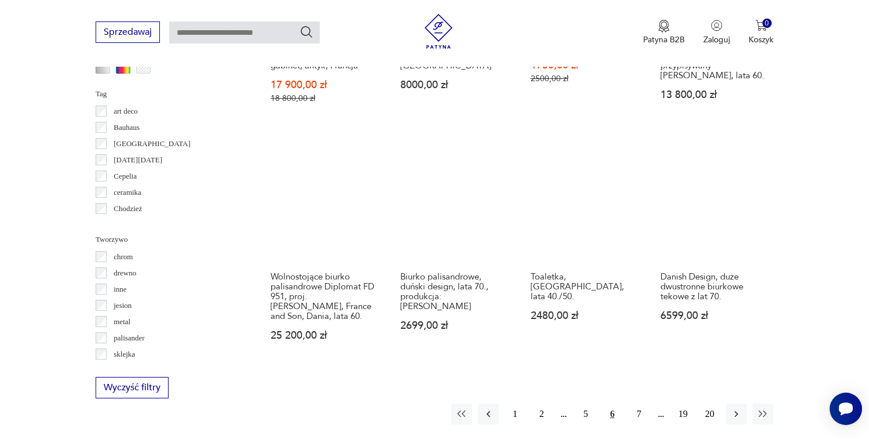
scroll to position [1194, 0]
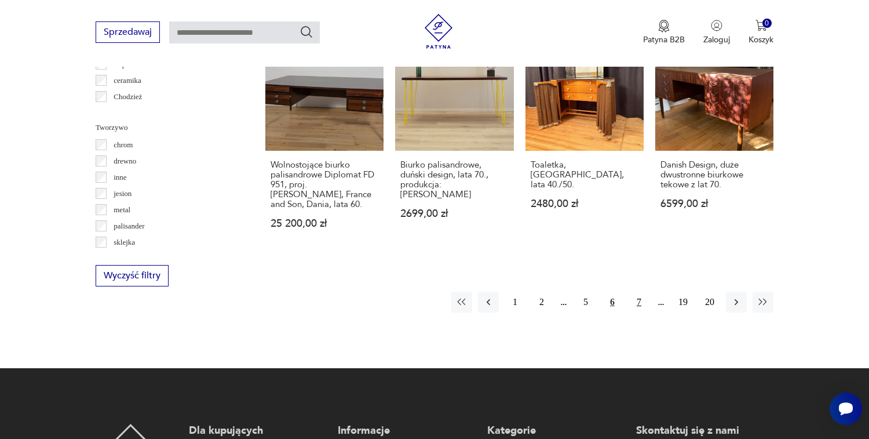
click at [640, 293] on button "7" at bounding box center [639, 302] width 21 height 21
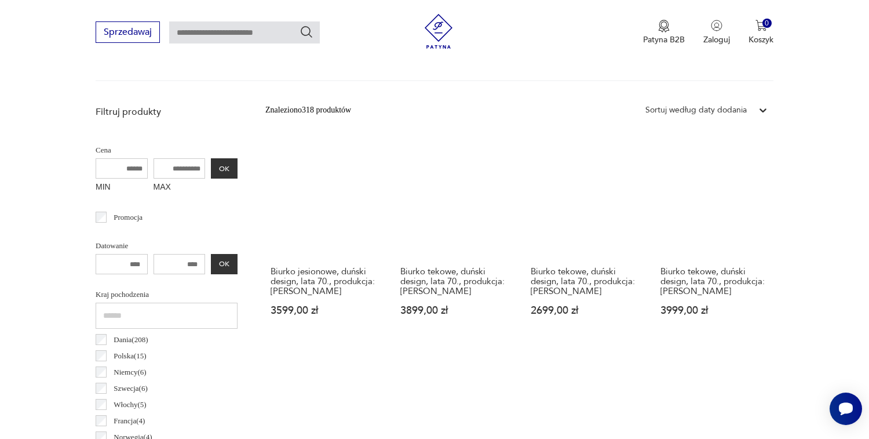
scroll to position [683, 0]
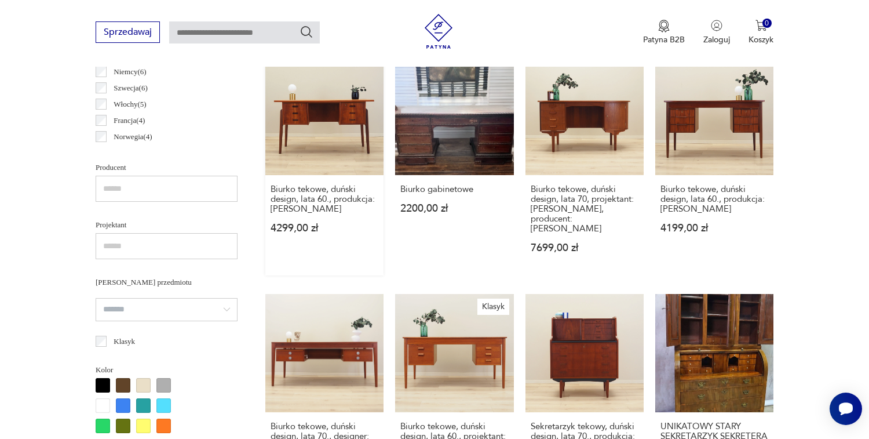
click at [282, 150] on link "Biurko tekowe, duński design, lata 60., produkcja: [PERSON_NAME] 4299,00 zł" at bounding box center [324, 165] width 118 height 218
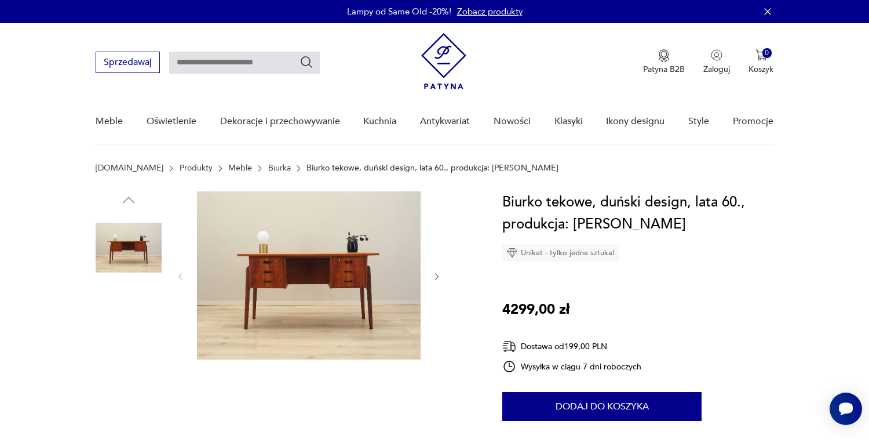
click at [305, 279] on img at bounding box center [309, 275] width 224 height 168
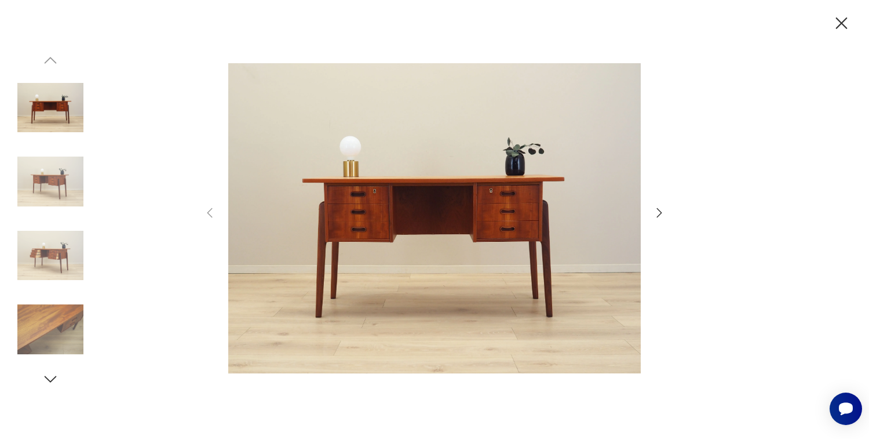
click at [662, 214] on icon "button" at bounding box center [660, 213] width 14 height 14
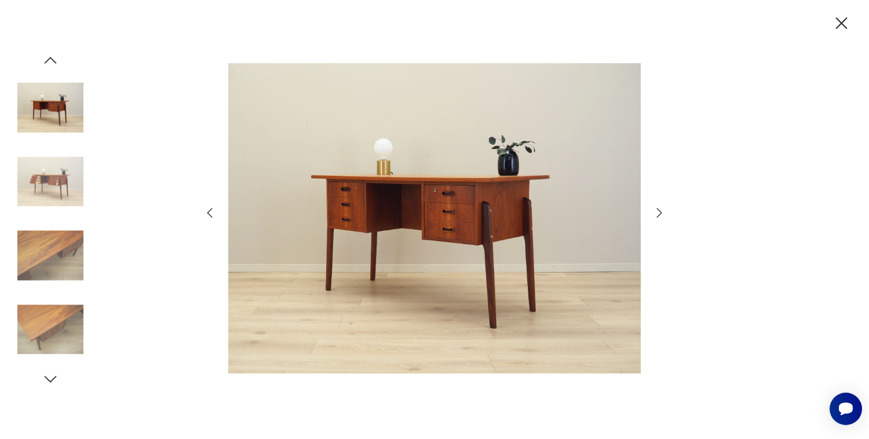
click at [662, 214] on icon "button" at bounding box center [660, 213] width 14 height 14
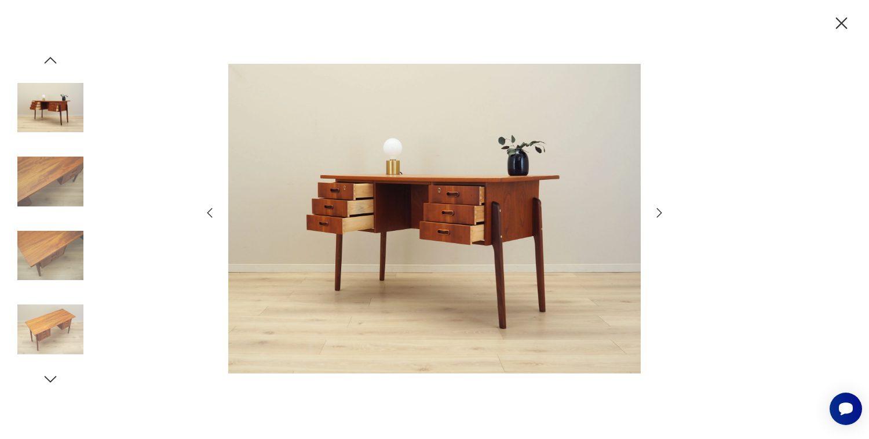
click at [662, 214] on icon "button" at bounding box center [660, 213] width 14 height 14
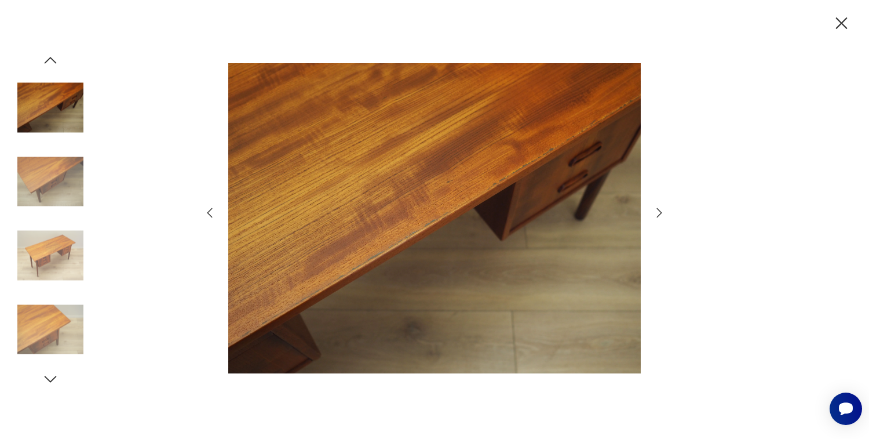
click at [662, 214] on icon "button" at bounding box center [660, 213] width 14 height 14
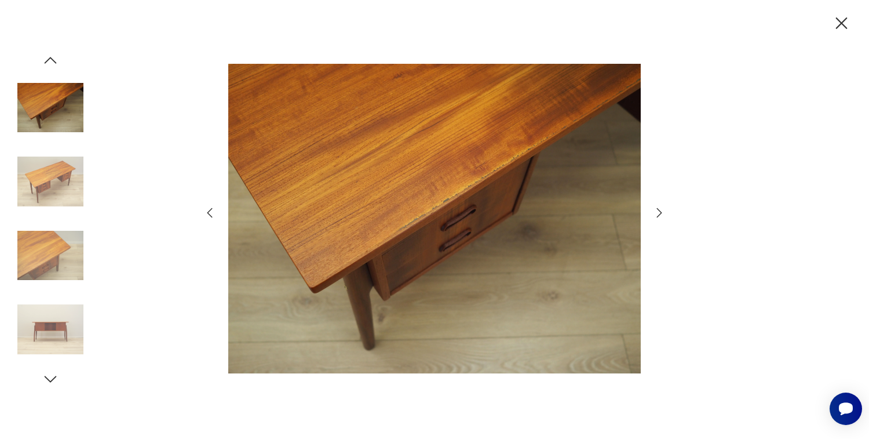
click at [662, 214] on icon "button" at bounding box center [660, 213] width 14 height 14
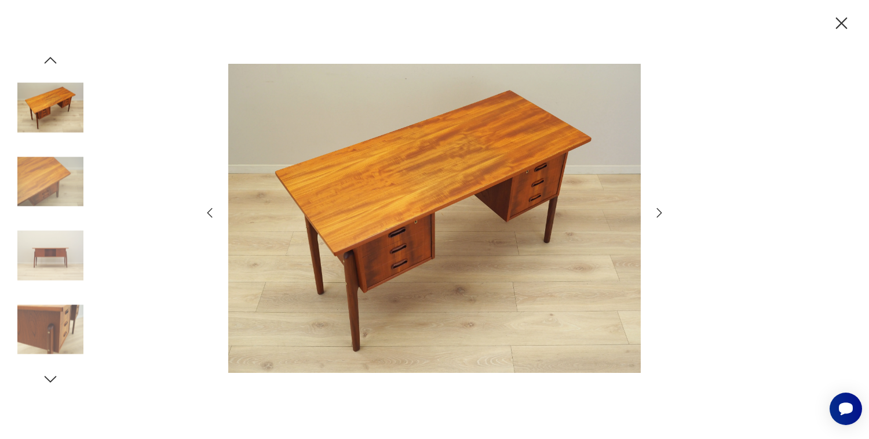
click at [662, 214] on icon "button" at bounding box center [660, 213] width 14 height 14
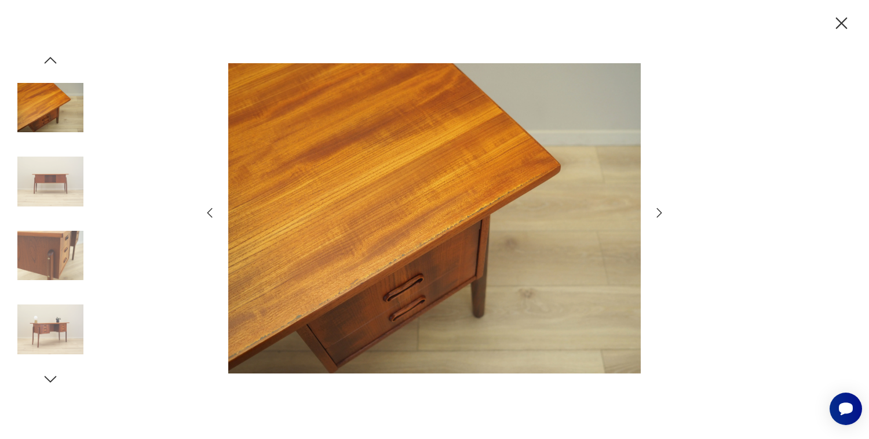
click at [662, 214] on icon "button" at bounding box center [660, 213] width 14 height 14
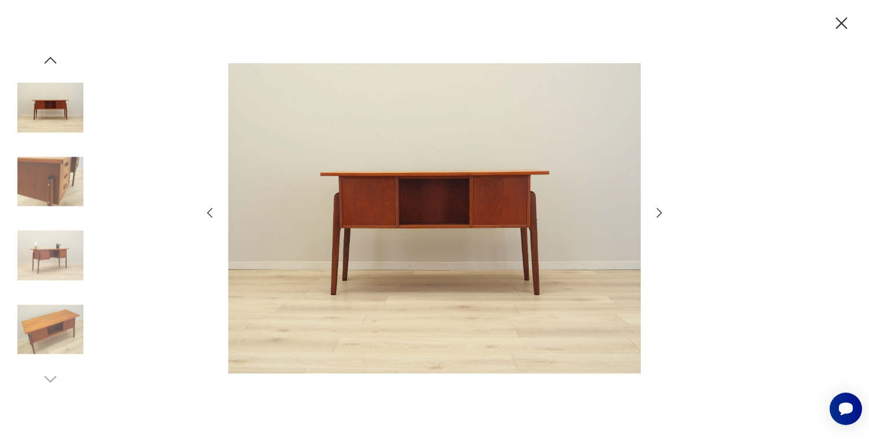
click at [840, 32] on icon "button" at bounding box center [842, 23] width 20 height 20
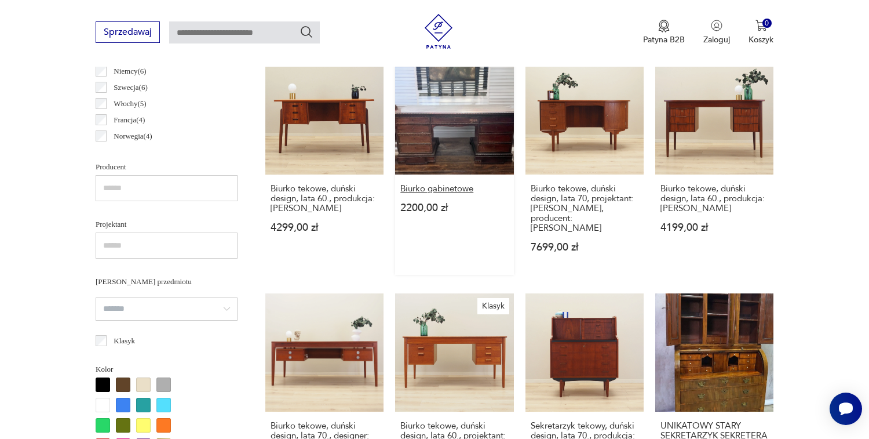
scroll to position [684, 0]
click at [716, 156] on link "Biurko tekowe, duński design, lata 60., produkcja: [PERSON_NAME] 4199,00 zł" at bounding box center [714, 164] width 118 height 218
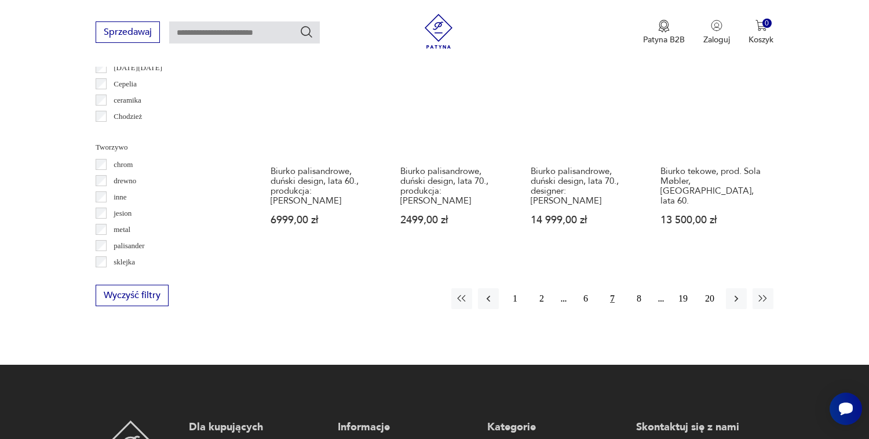
scroll to position [1227, 0]
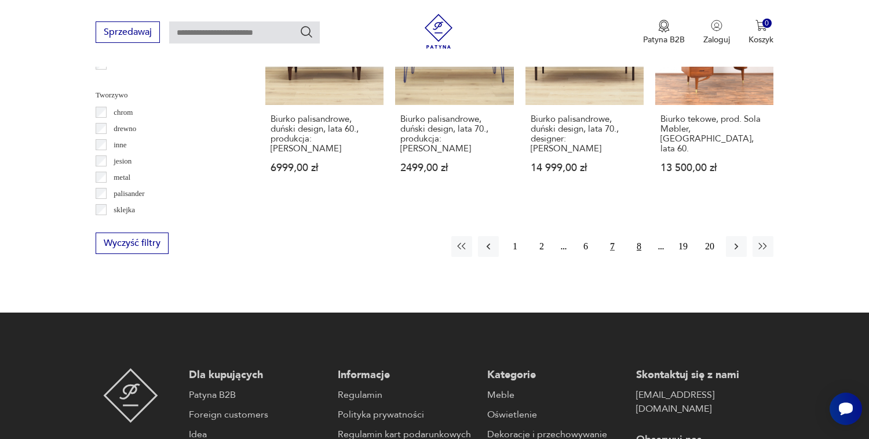
click at [635, 243] on button "8" at bounding box center [639, 246] width 21 height 21
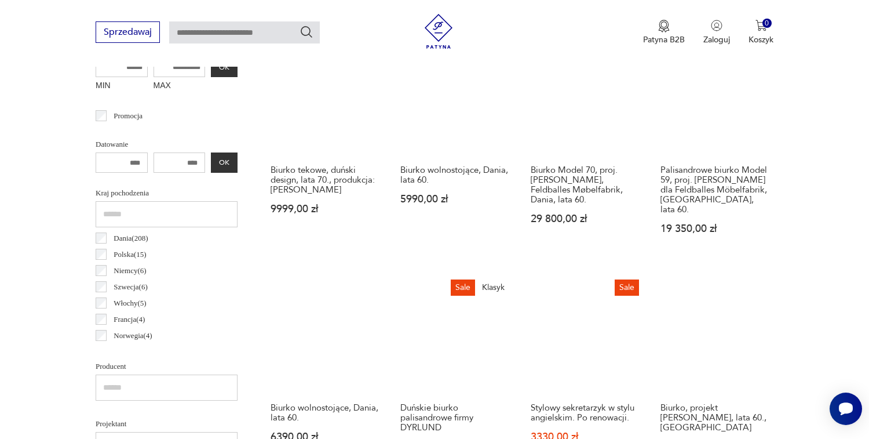
scroll to position [482, 0]
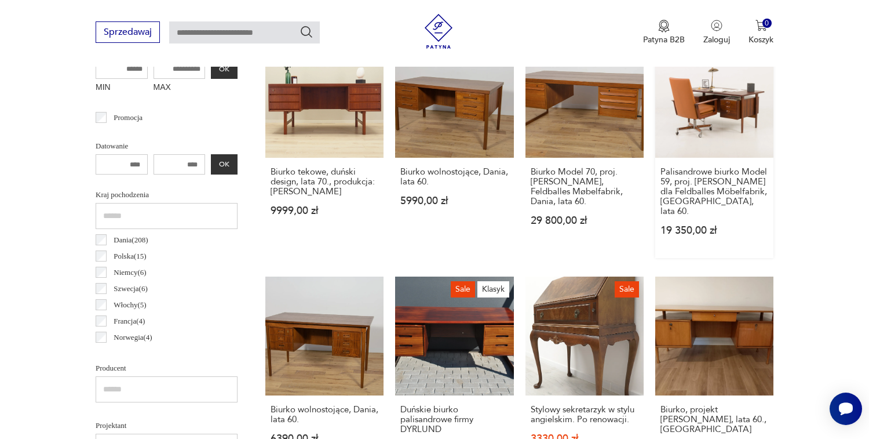
click at [719, 106] on link "Palisandrowe biurko Model 59, proj. [PERSON_NAME] dla Feldballes Möbelfabrik, […" at bounding box center [714, 148] width 118 height 218
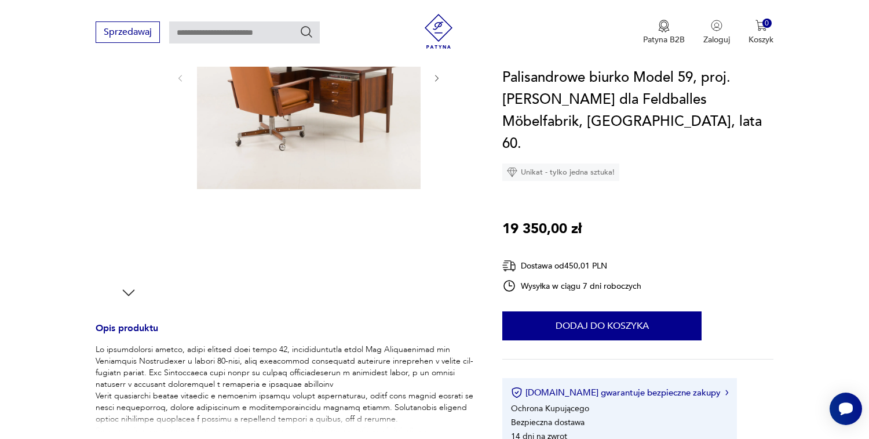
scroll to position [217, 0]
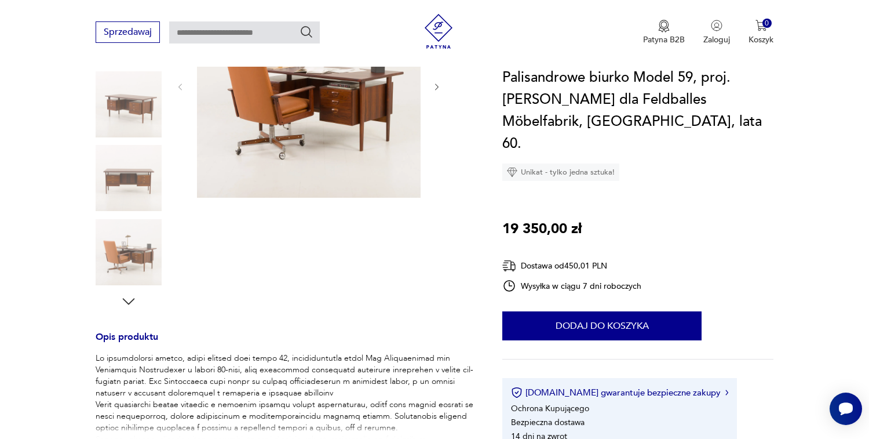
click at [130, 184] on img at bounding box center [129, 178] width 66 height 66
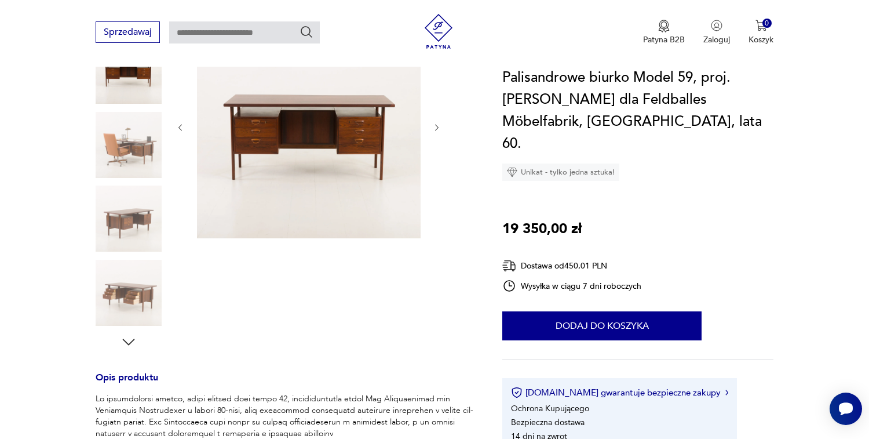
scroll to position [122, 0]
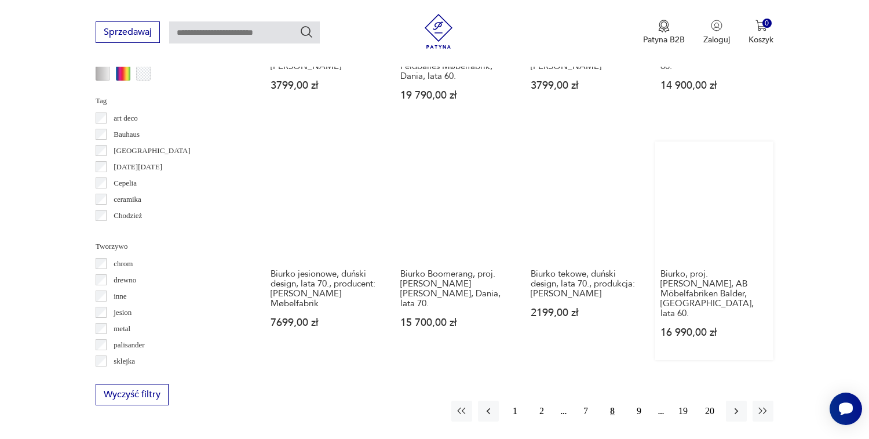
scroll to position [1140, 0]
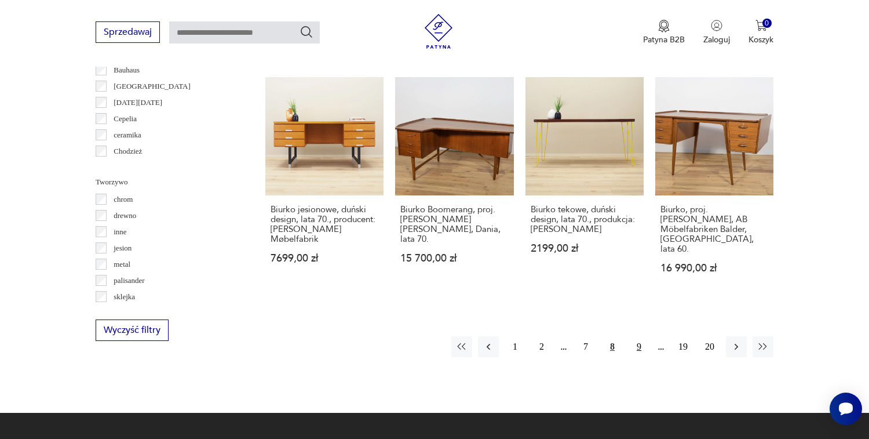
click at [636, 336] on button "9" at bounding box center [639, 346] width 21 height 21
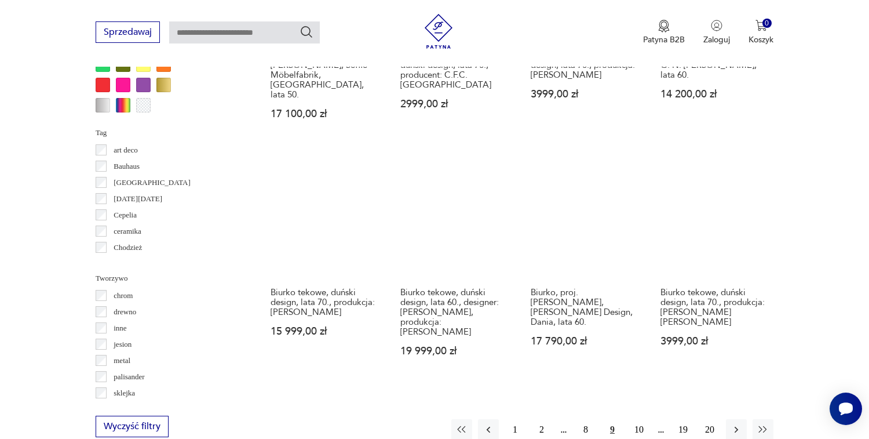
scroll to position [1117, 0]
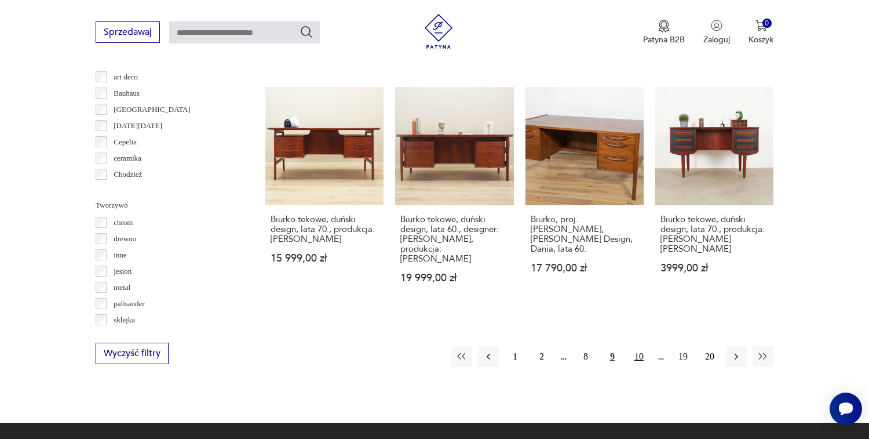
click at [640, 352] on button "10" at bounding box center [639, 356] width 21 height 21
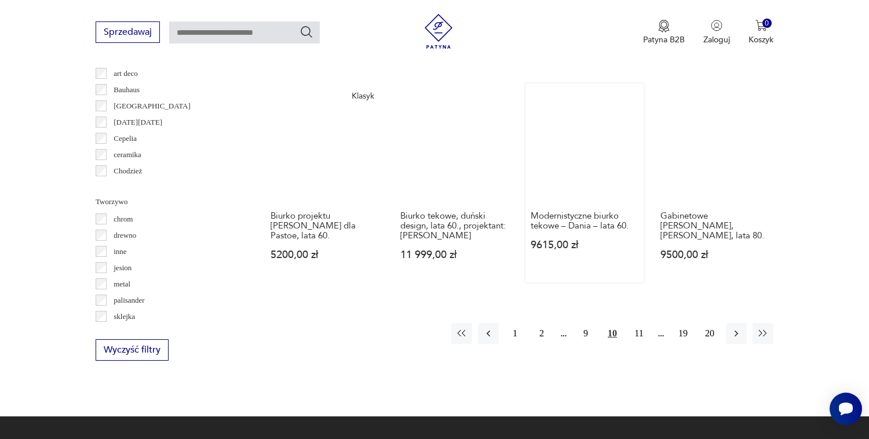
scroll to position [1123, 0]
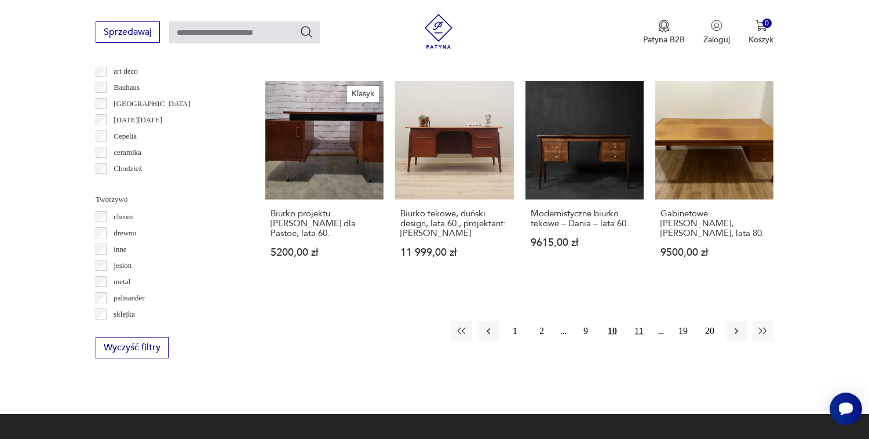
click at [640, 341] on button "11" at bounding box center [639, 330] width 21 height 21
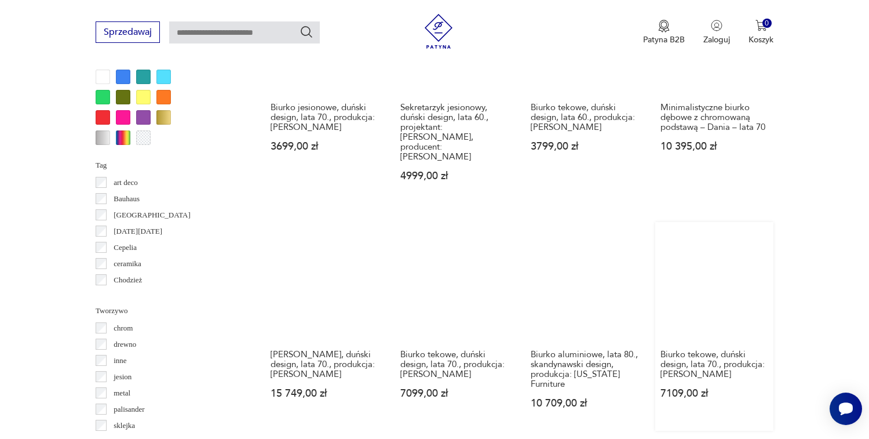
scroll to position [1184, 0]
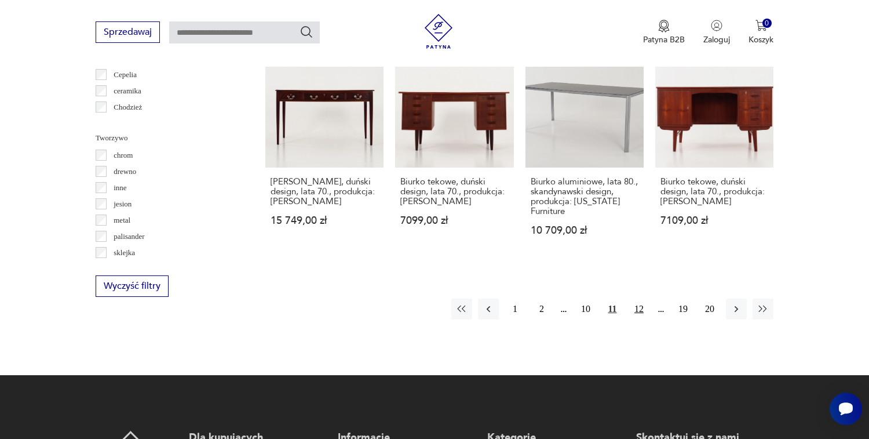
click at [642, 310] on button "12" at bounding box center [639, 308] width 21 height 21
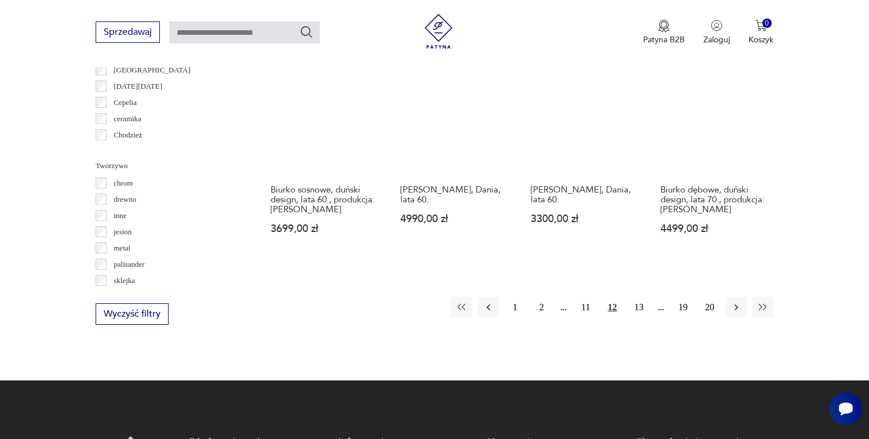
scroll to position [1225, 0]
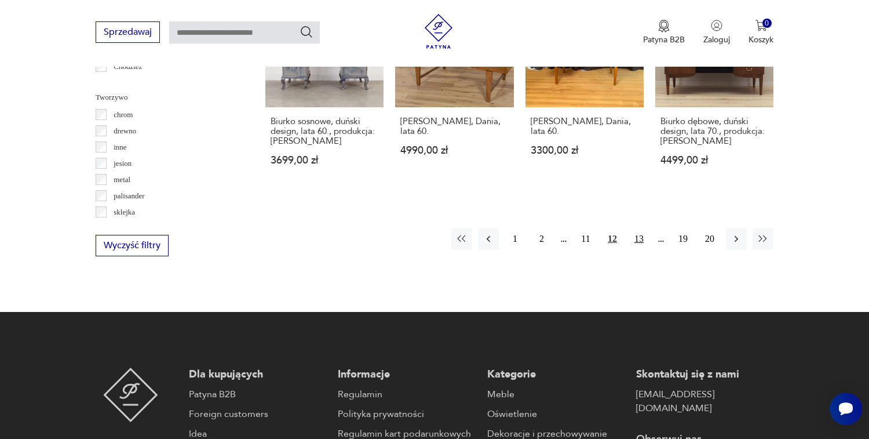
click at [640, 247] on button "13" at bounding box center [639, 238] width 21 height 21
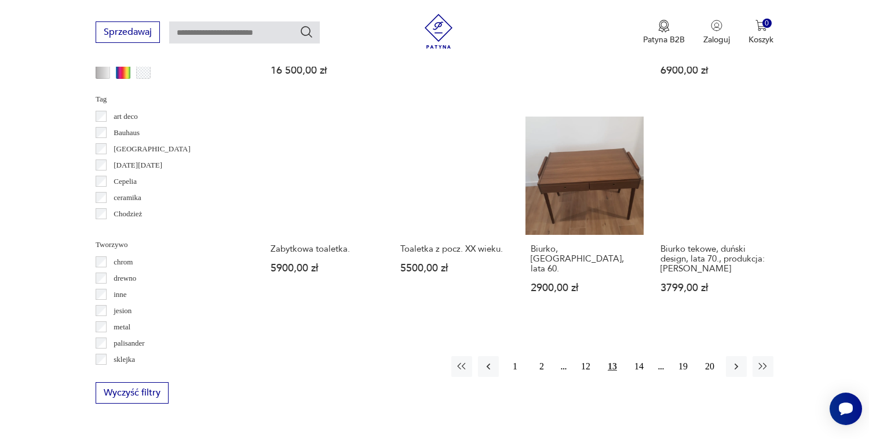
scroll to position [1101, 0]
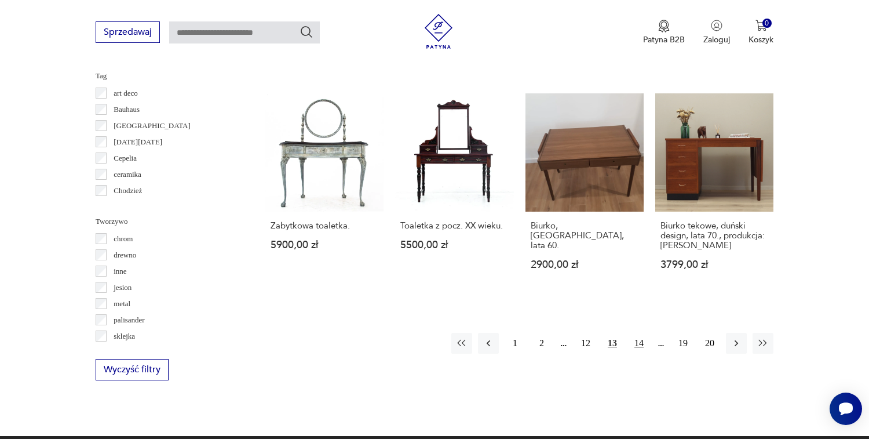
click at [642, 354] on button "14" at bounding box center [639, 343] width 21 height 21
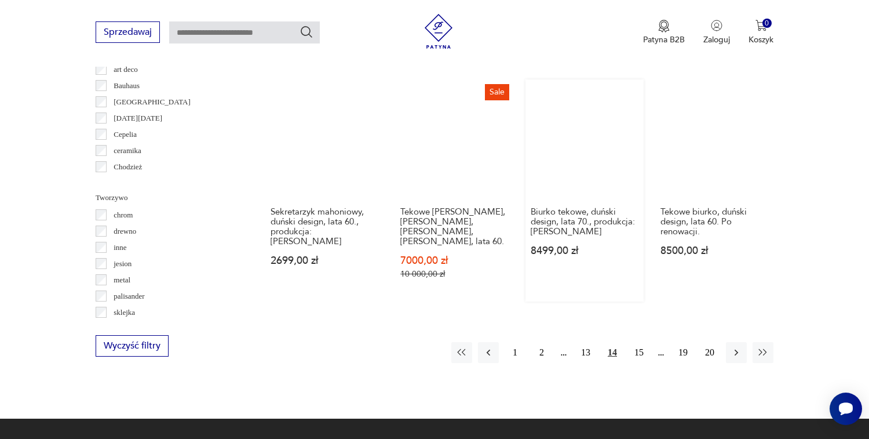
scroll to position [1125, 0]
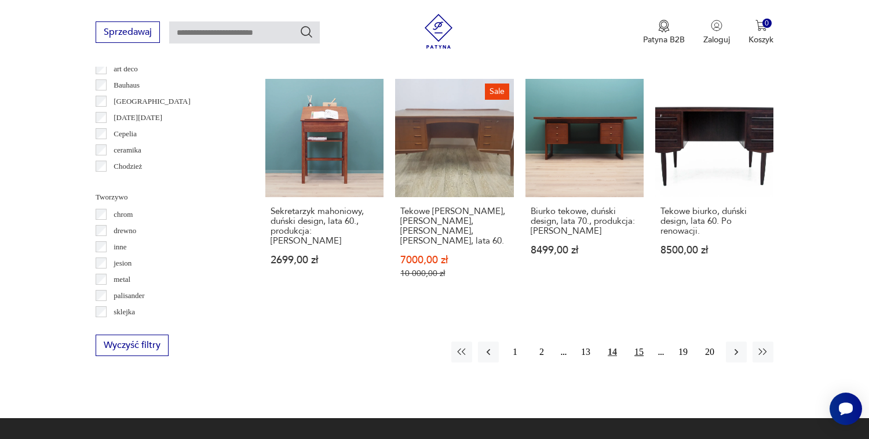
click at [637, 341] on button "15" at bounding box center [639, 351] width 21 height 21
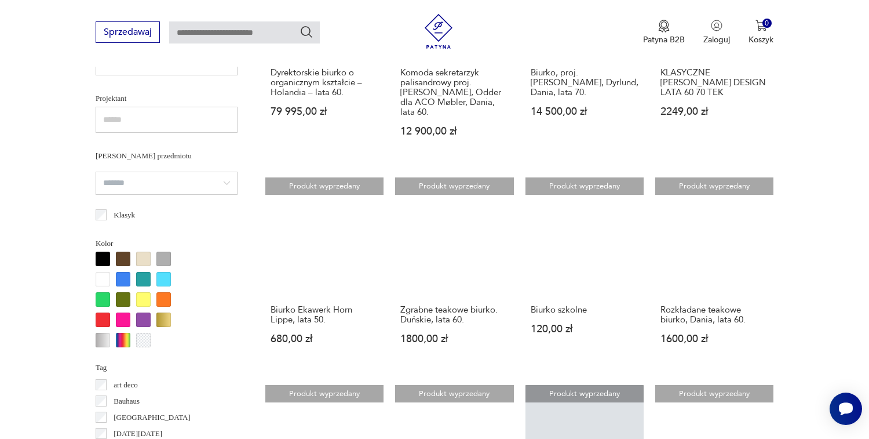
scroll to position [853, 0]
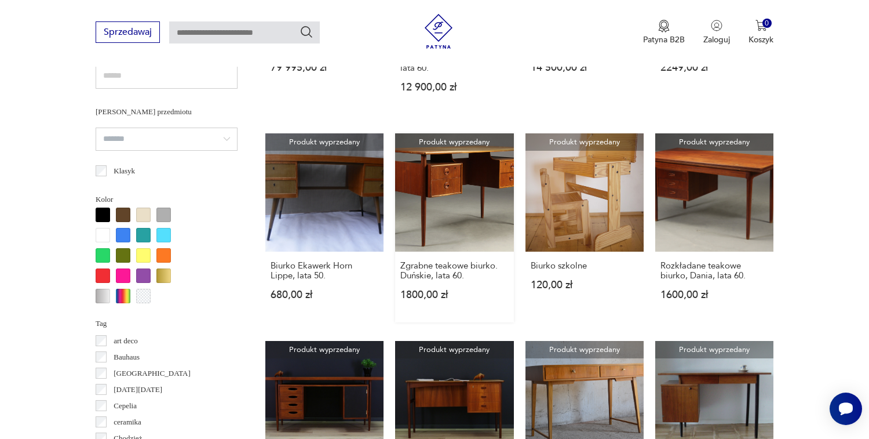
click at [464, 183] on link "Produkt wyprzedany Zgrabne teakowe biurko. Duńskie, lata 60. 1800,00 zł" at bounding box center [454, 227] width 118 height 189
